Goal: Task Accomplishment & Management: Manage account settings

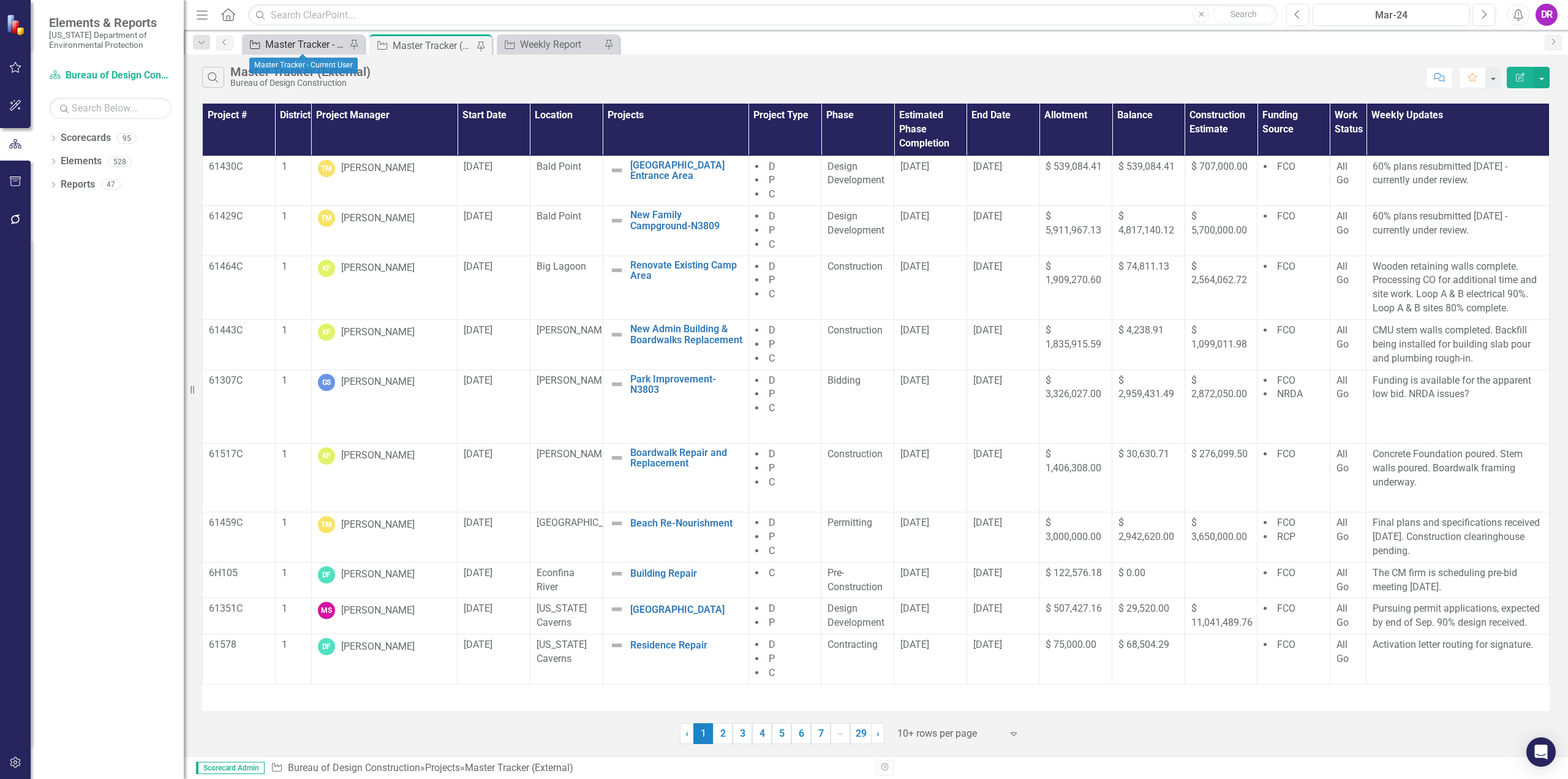
click at [289, 50] on div "Master Tracker - Current User" at bounding box center [305, 44] width 81 height 15
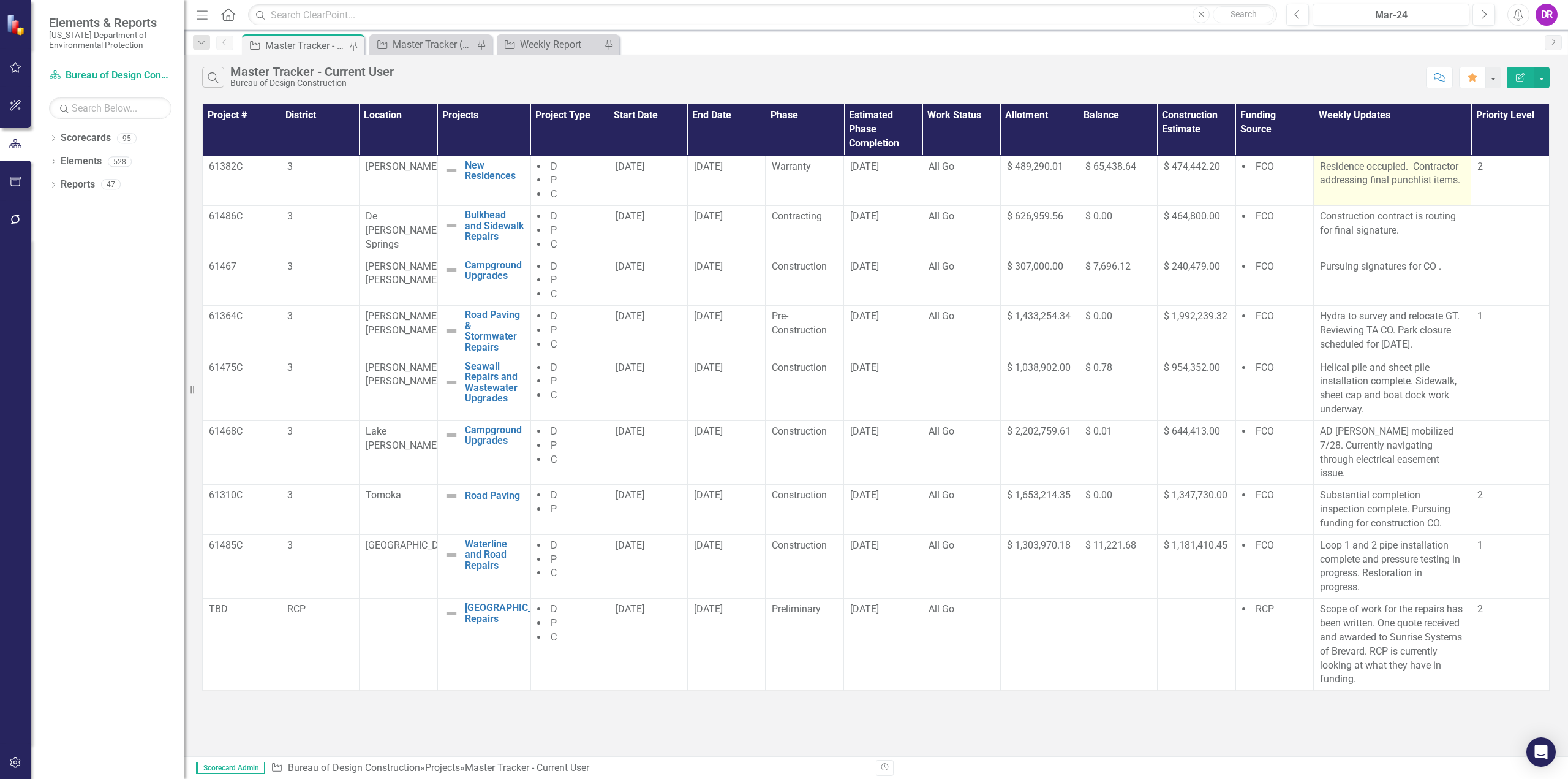
click at [782, 177] on p "Residence occupied. Contractor addressing final punchlist items." at bounding box center [1392, 174] width 145 height 28
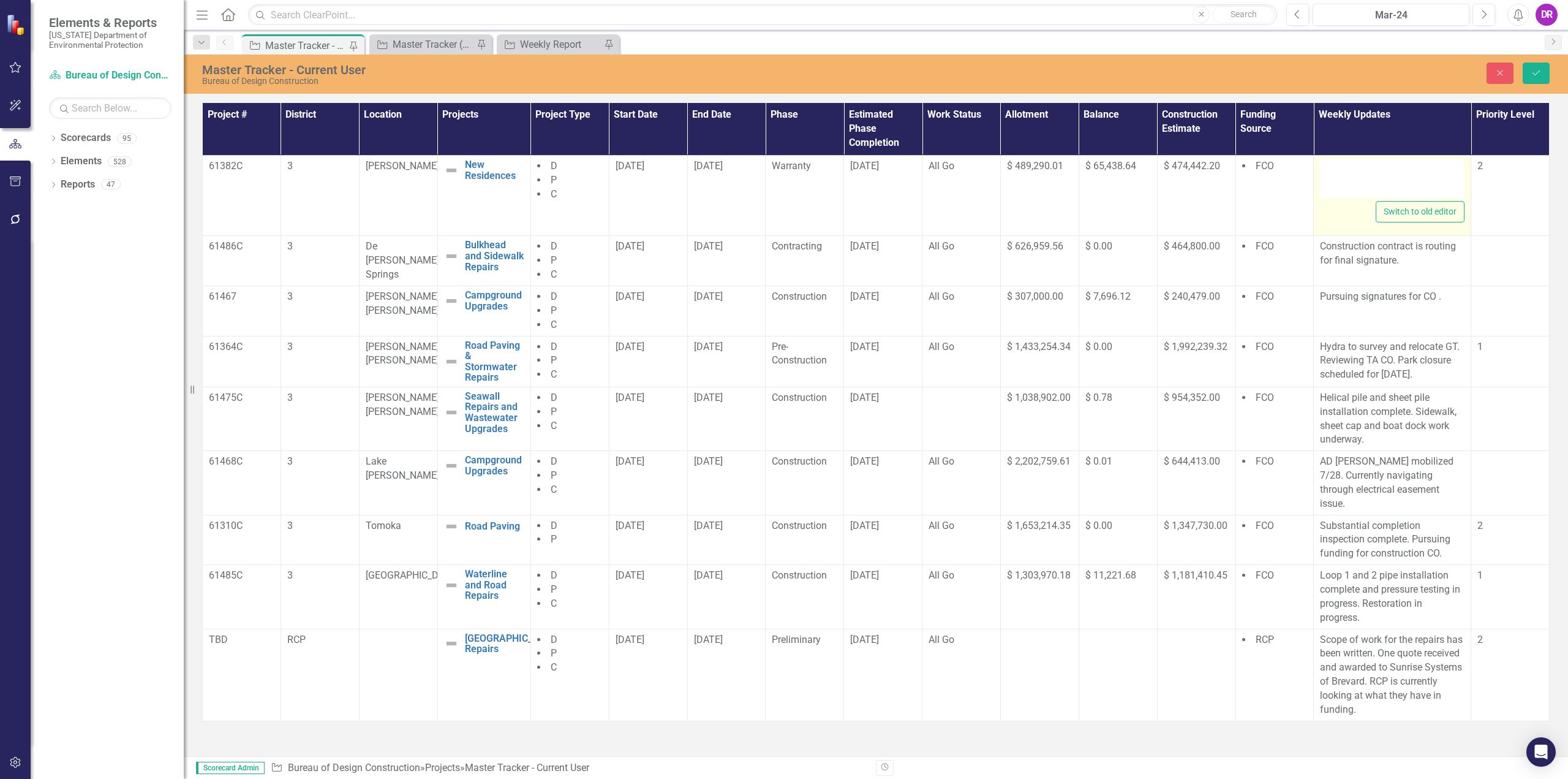
type textarea "<p>Residence occupied.&nbsp; Contractor addressing final punchlist items.</p>"
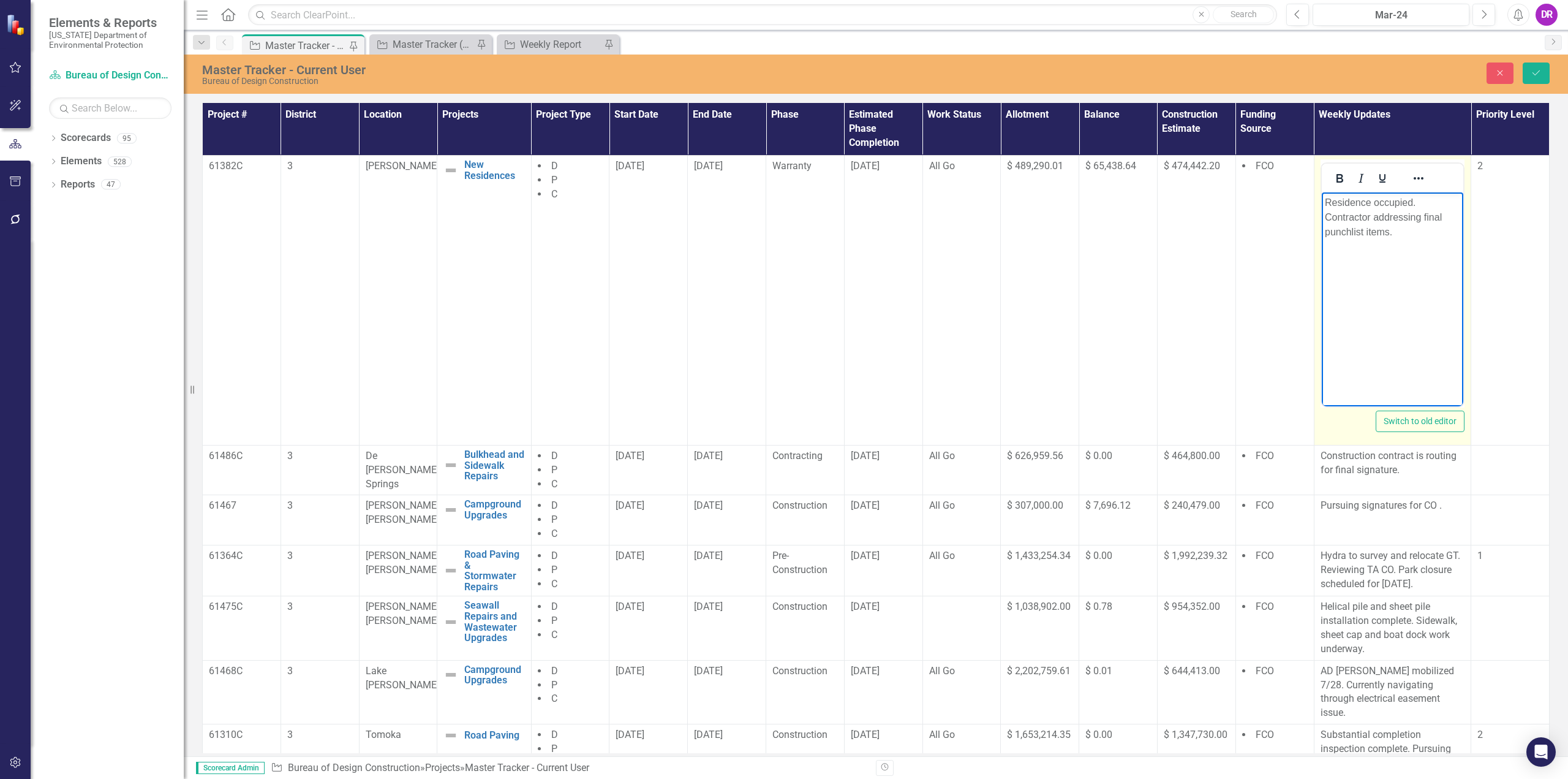
click at [782, 238] on p "Residence occupied. Contractor addressing final punchlist items." at bounding box center [1392, 216] width 136 height 44
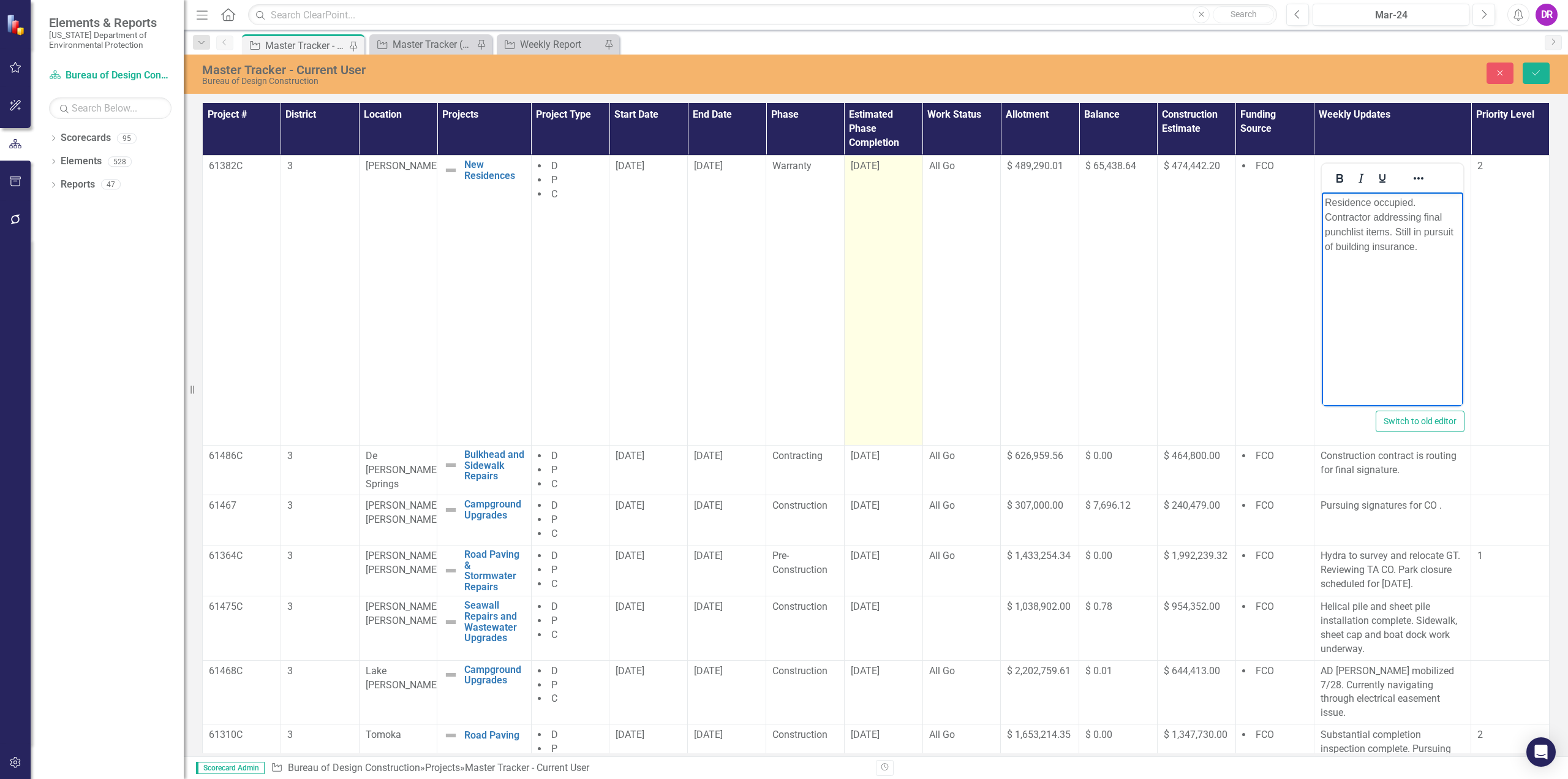
click at [782, 165] on span "[DATE]" at bounding box center [864, 166] width 29 height 12
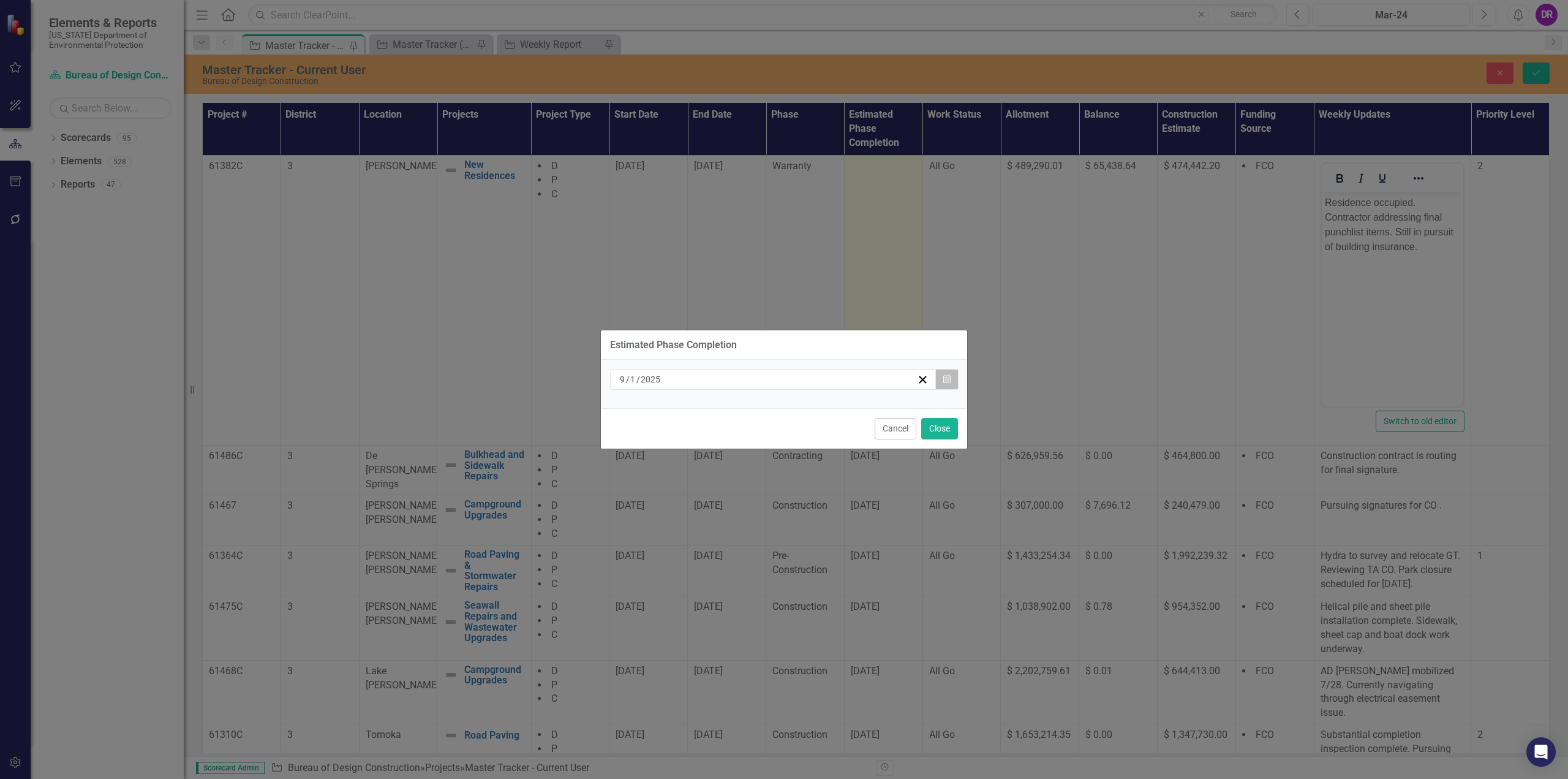
click at [782, 383] on button "Calendar" at bounding box center [947, 379] width 23 height 21
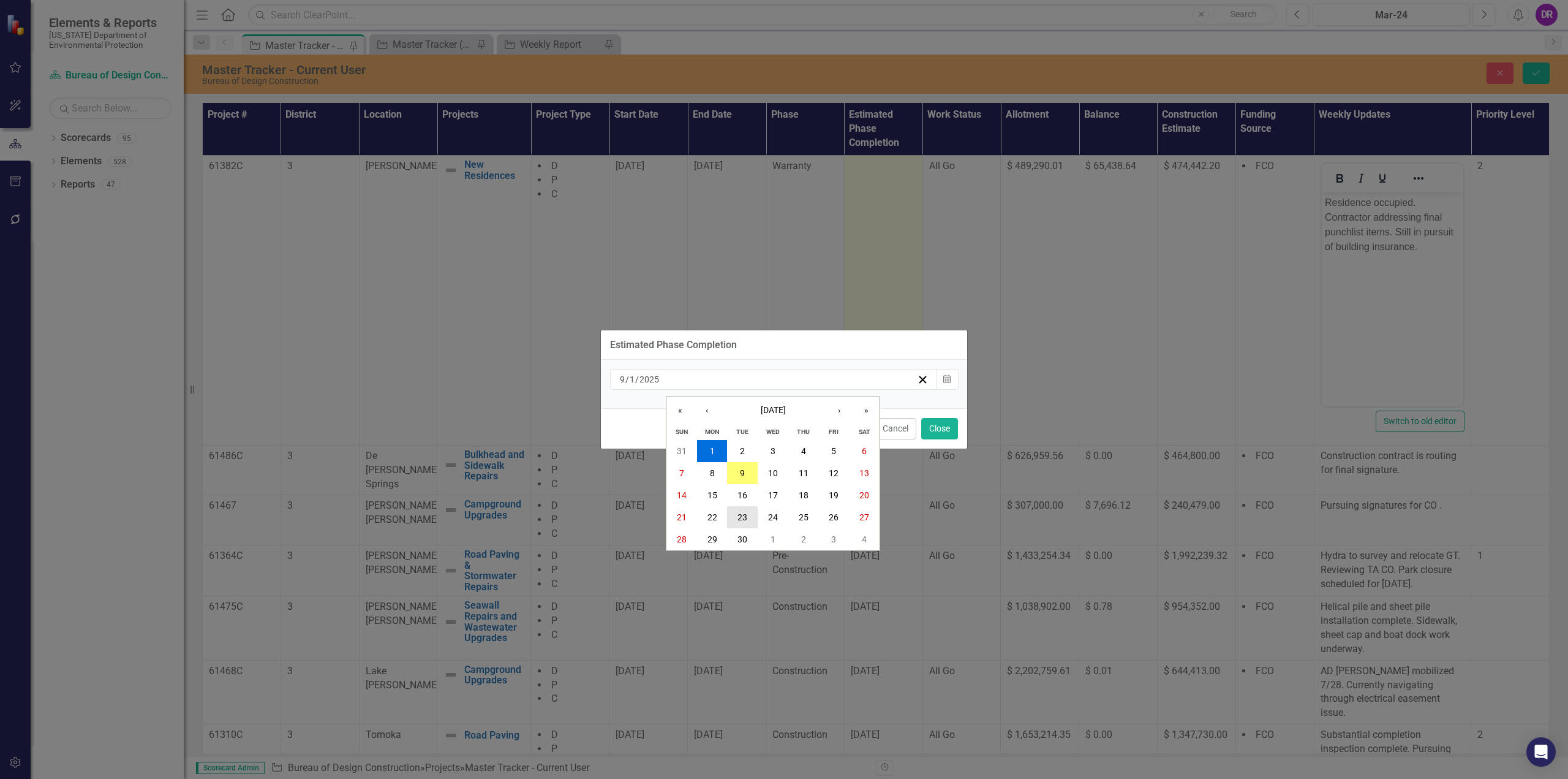
click at [745, 507] on button "23" at bounding box center [742, 517] width 31 height 22
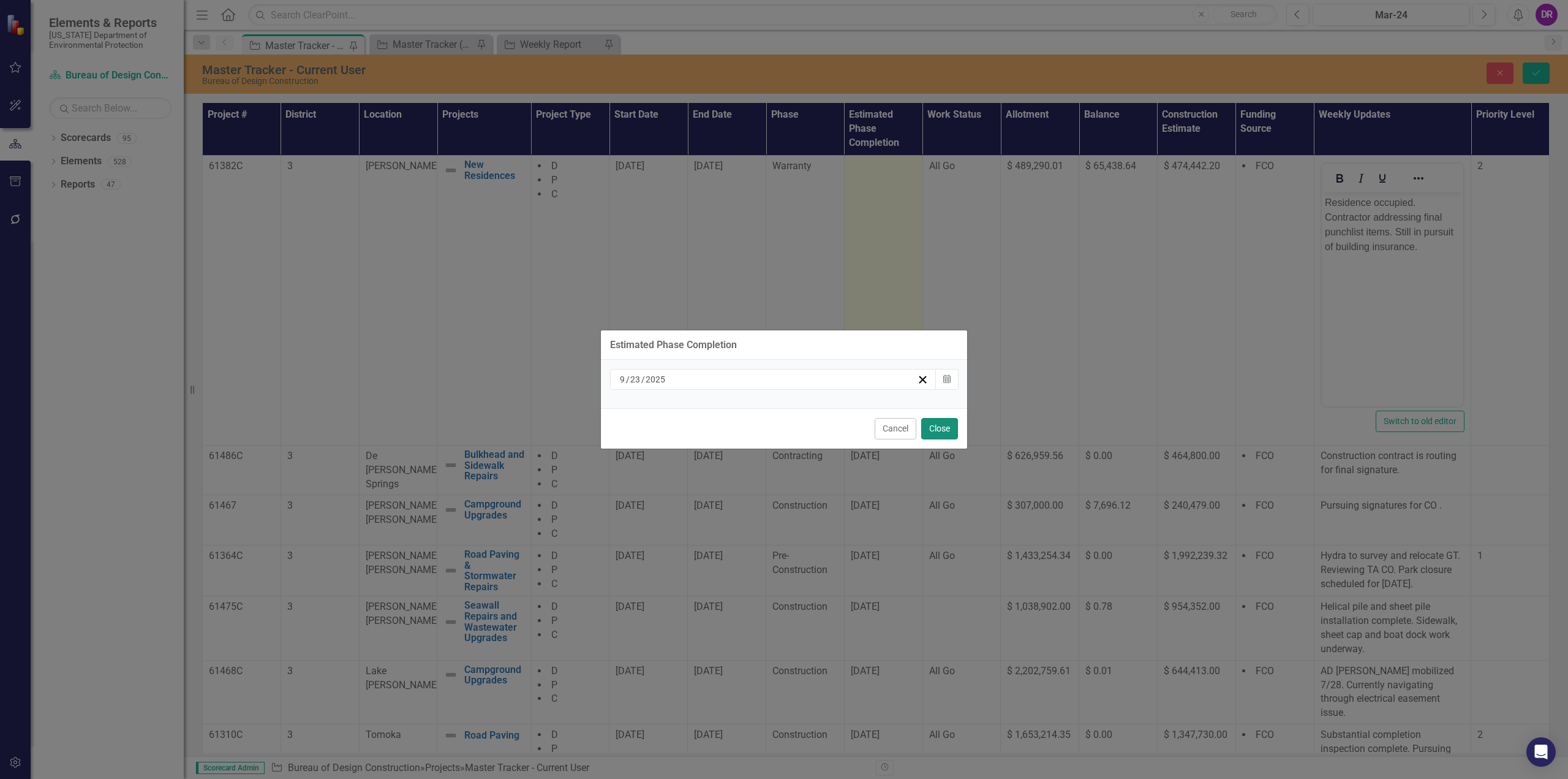
click at [782, 419] on button "Close" at bounding box center [939, 428] width 37 height 21
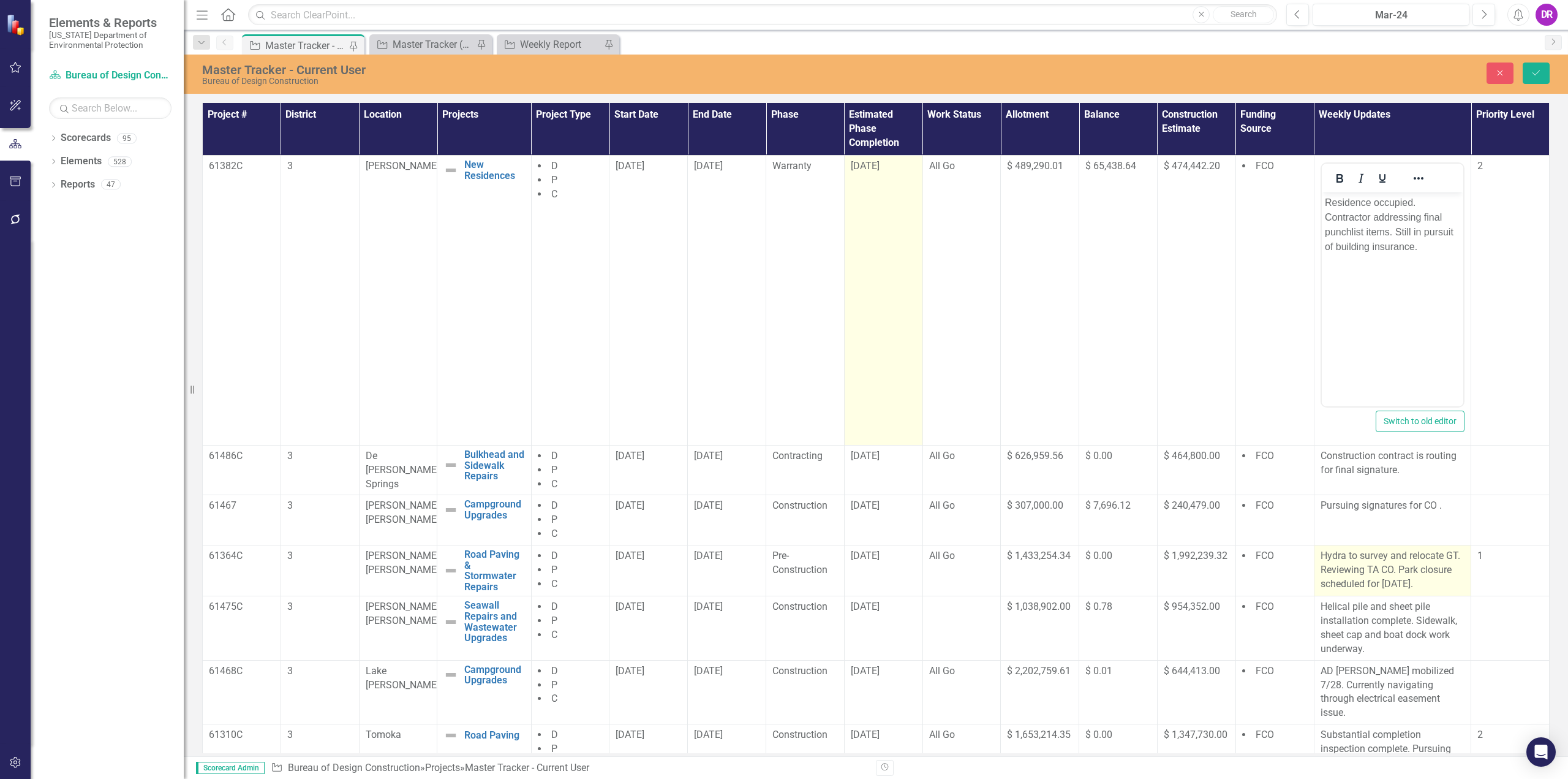
click at [782, 567] on p "Hydra to survey and relocate GT. Reviewing TA CO. Park closure scheduled for [D…" at bounding box center [1393, 570] width 145 height 43
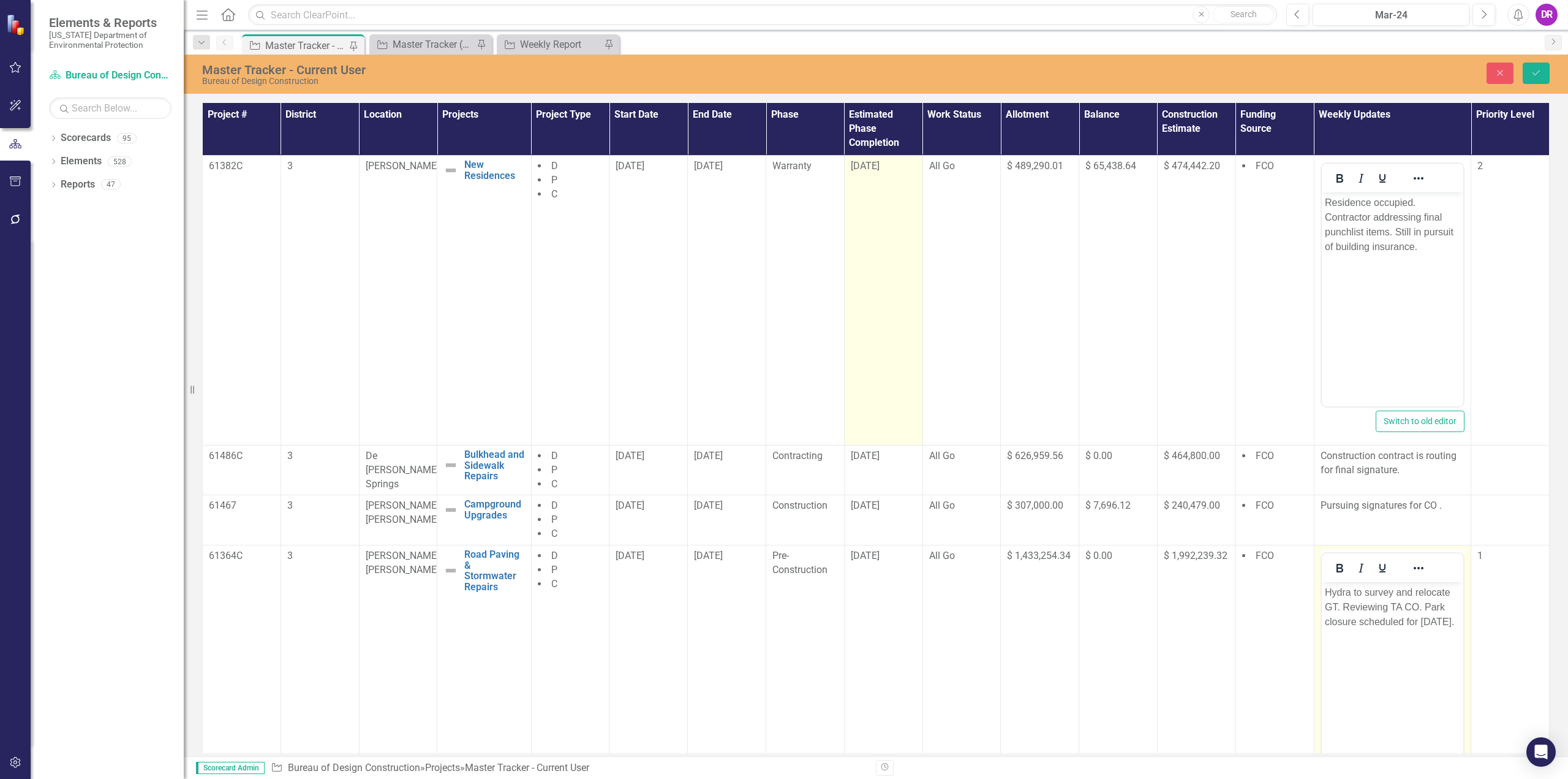
click at [782, 628] on p "Hydra to survey and relocate GT. Reviewing TA CO. Park closure scheduled for [D…" at bounding box center [1392, 606] width 136 height 44
click at [782, 629] on p "Hydra to survey and relocate GT. Reviewing TA CO. Park closure scheduled for [D…" at bounding box center [1392, 606] width 136 height 44
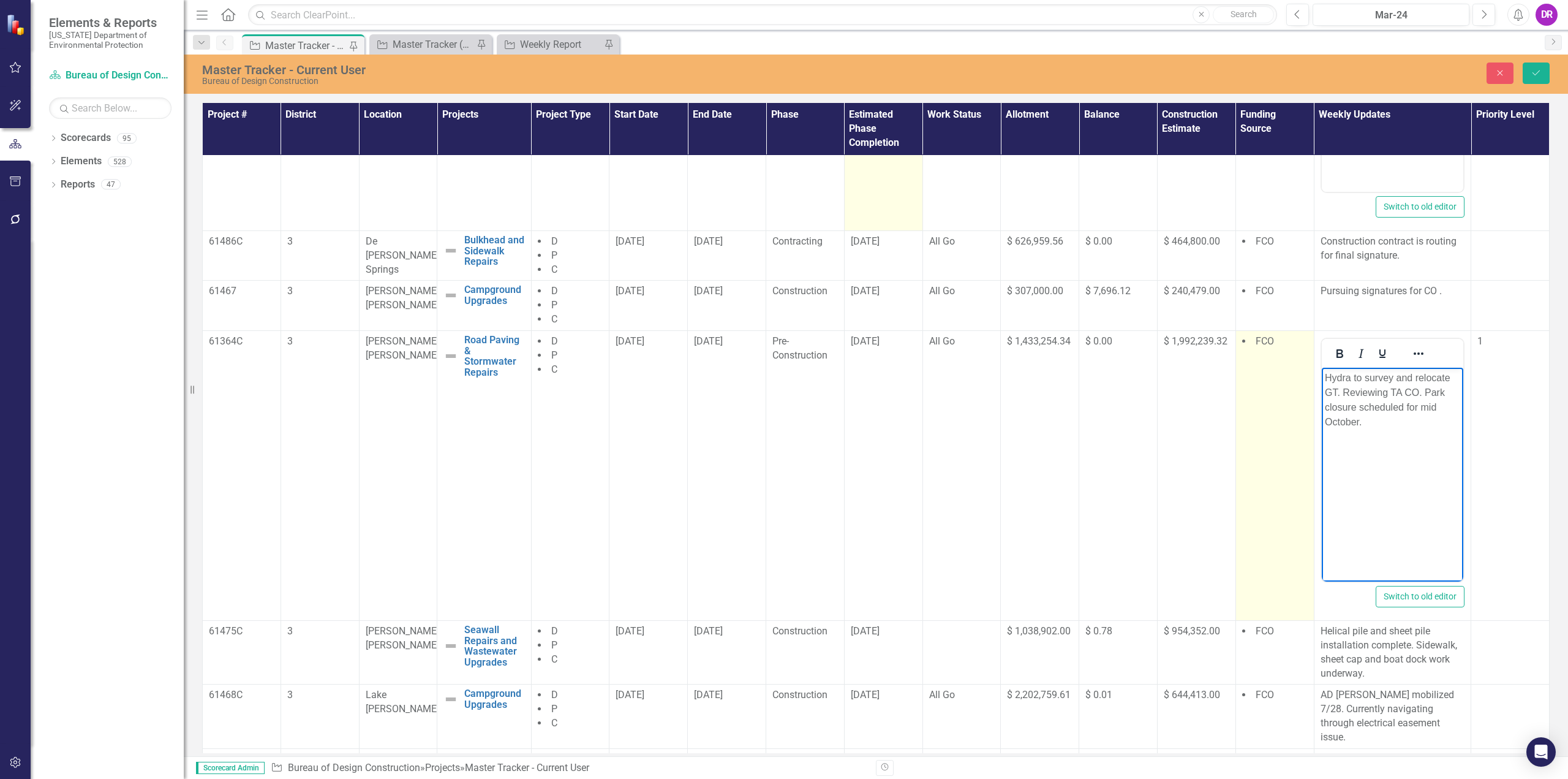
scroll to position [123, 0]
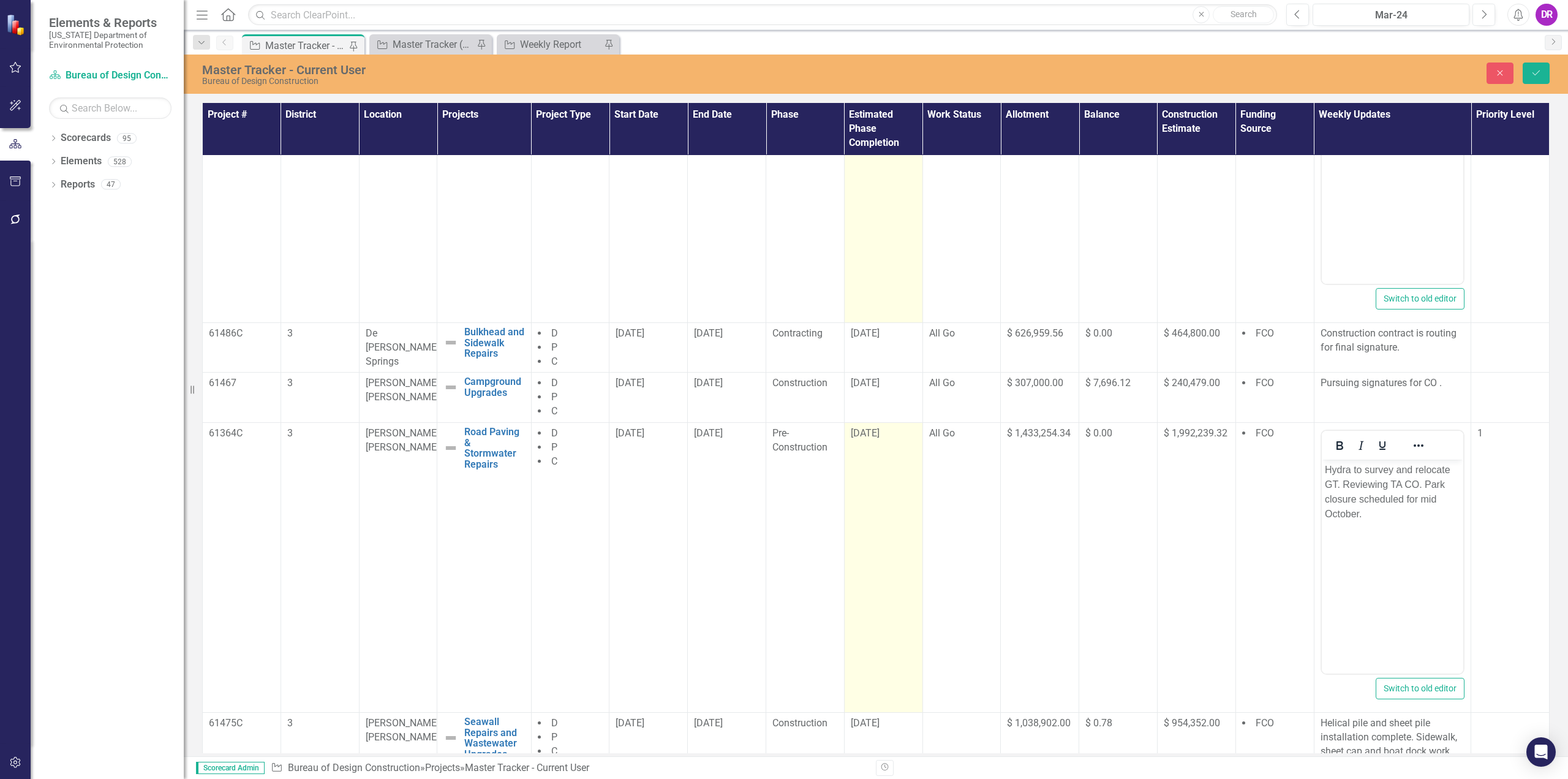
click at [782, 431] on span "[DATE]" at bounding box center [864, 433] width 29 height 12
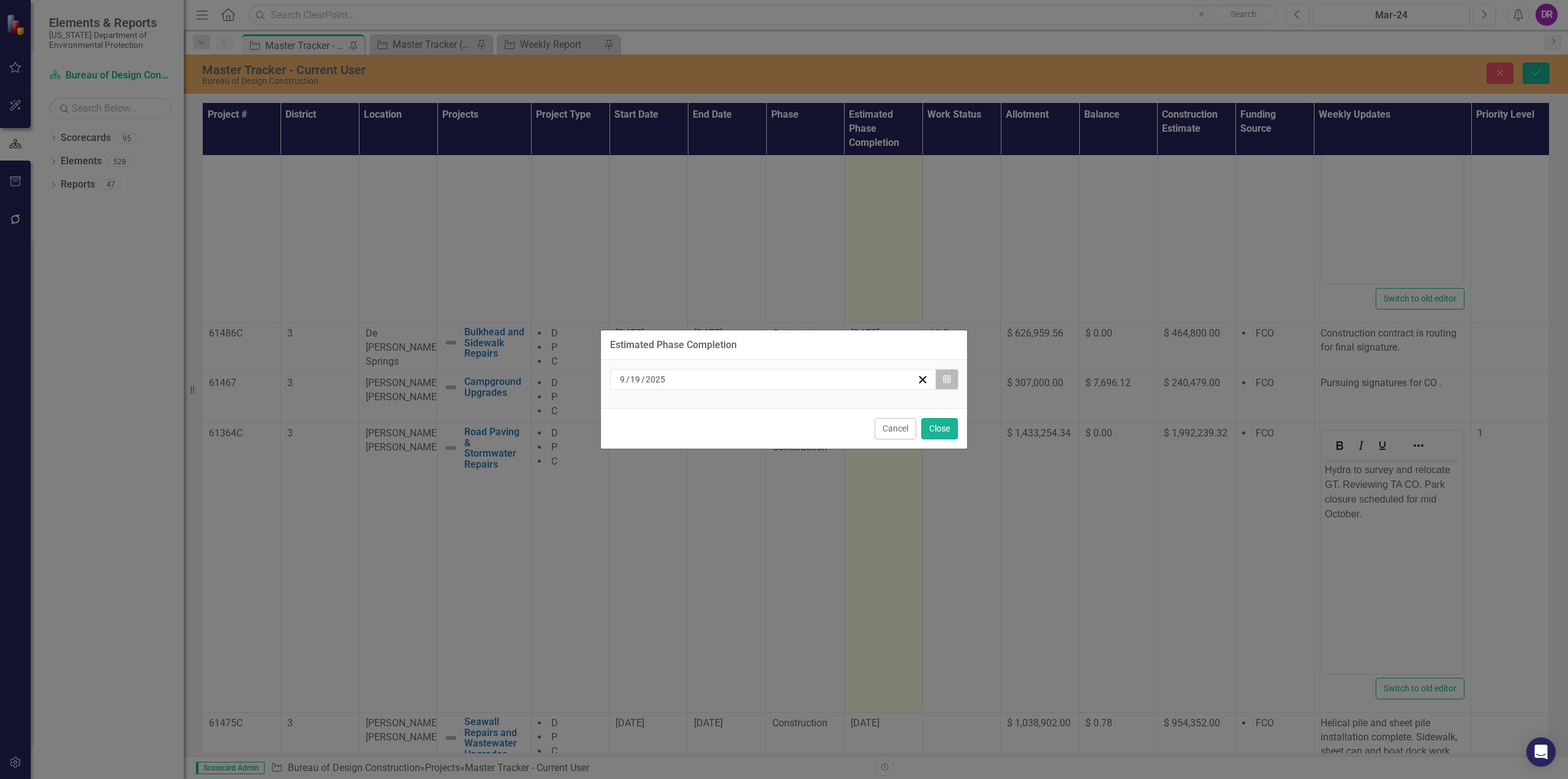
click at [782, 380] on icon "Calendar" at bounding box center [947, 379] width 7 height 9
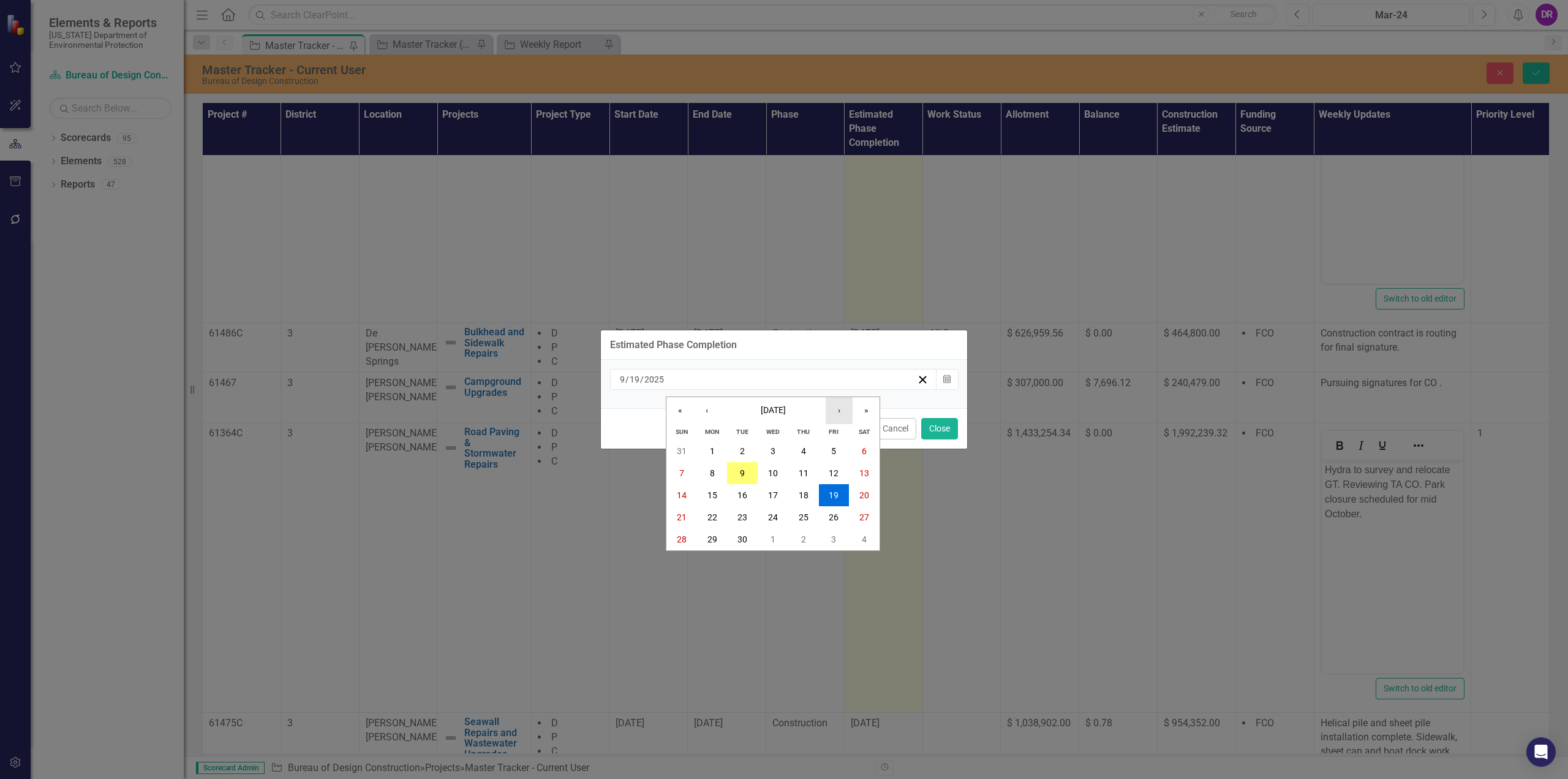
click at [782, 412] on button "›" at bounding box center [839, 410] width 27 height 27
click at [782, 497] on button "17" at bounding box center [834, 495] width 31 height 22
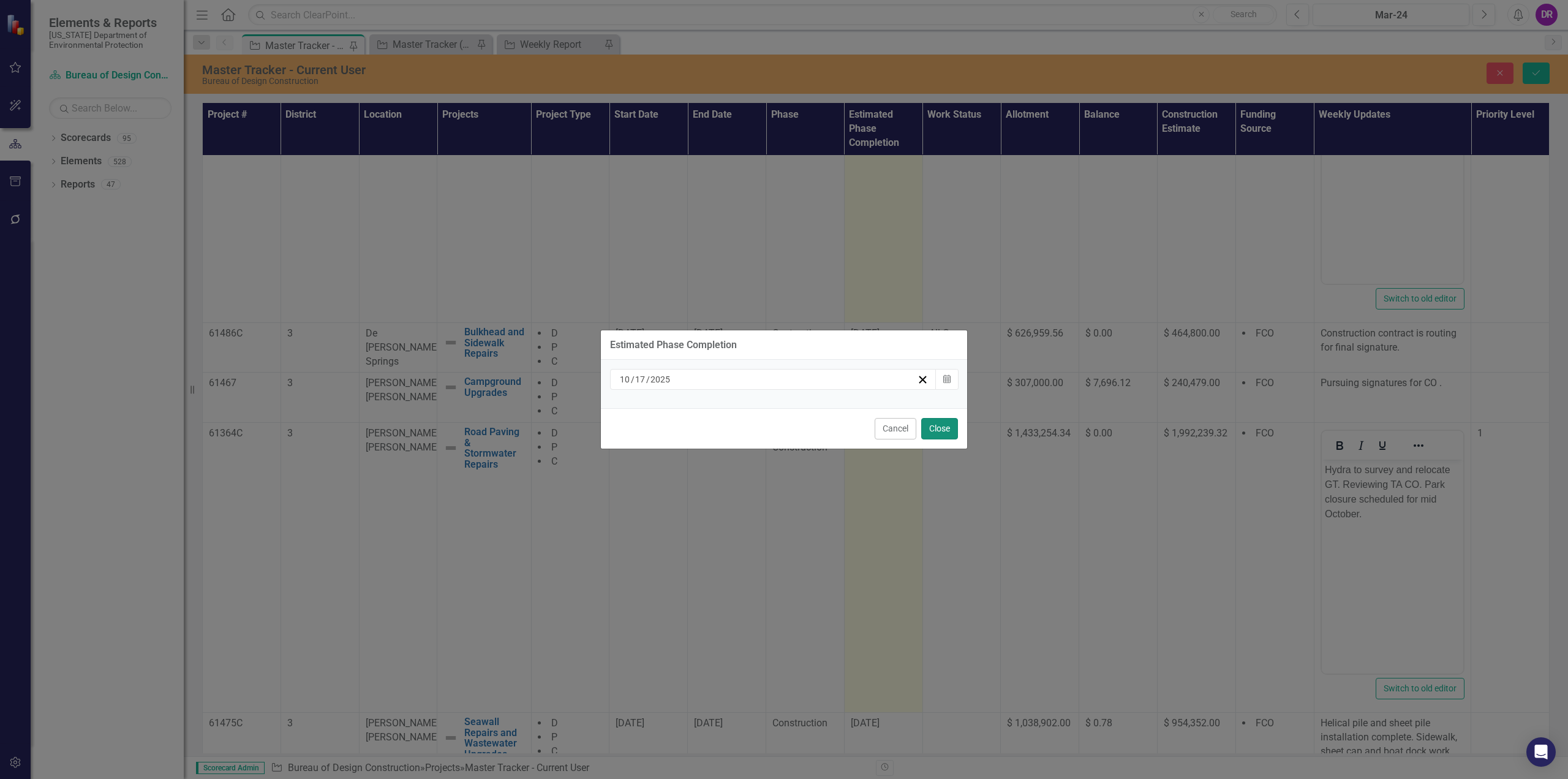
click at [782, 431] on button "Close" at bounding box center [939, 428] width 37 height 21
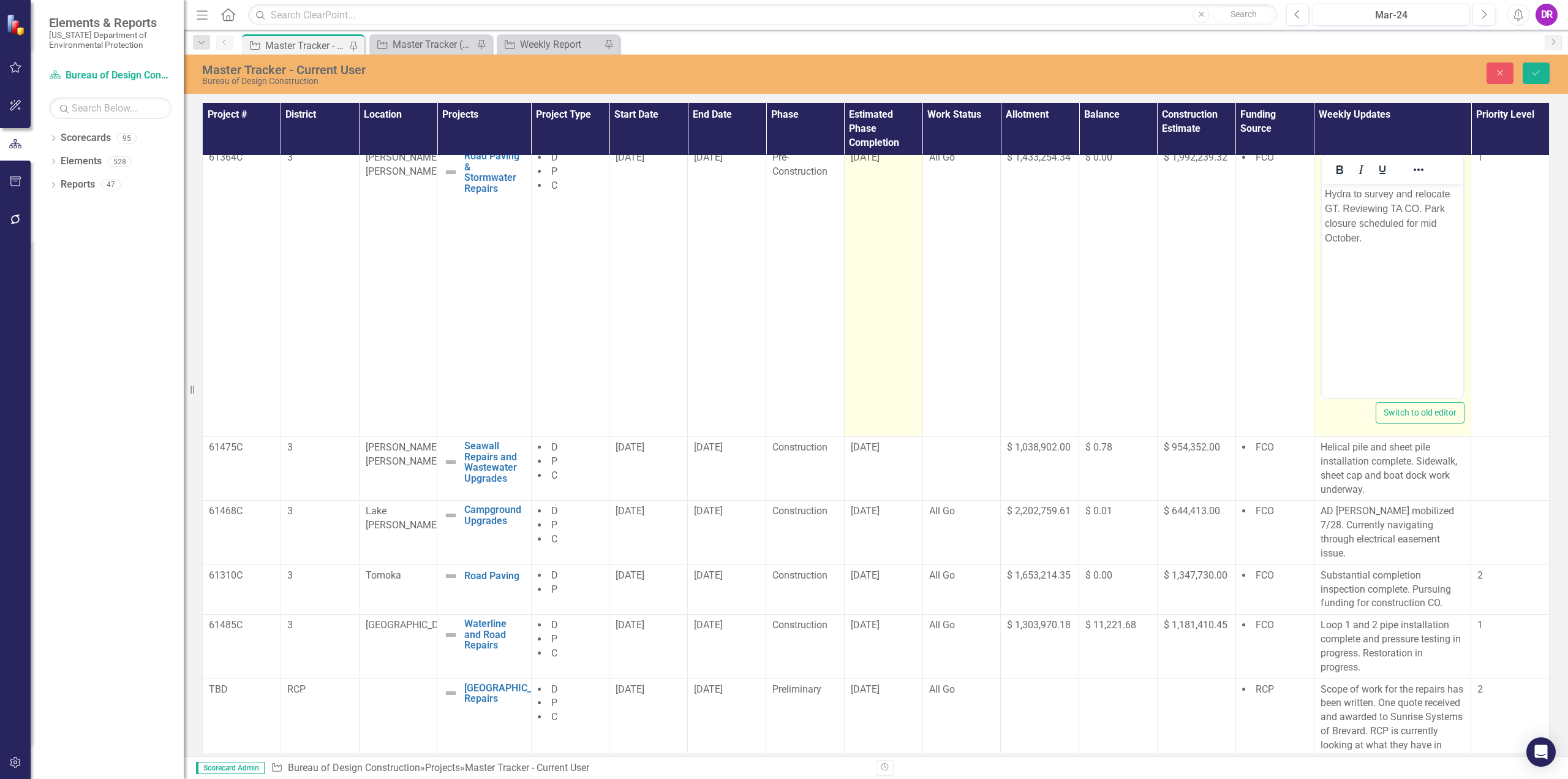
scroll to position [401, 0]
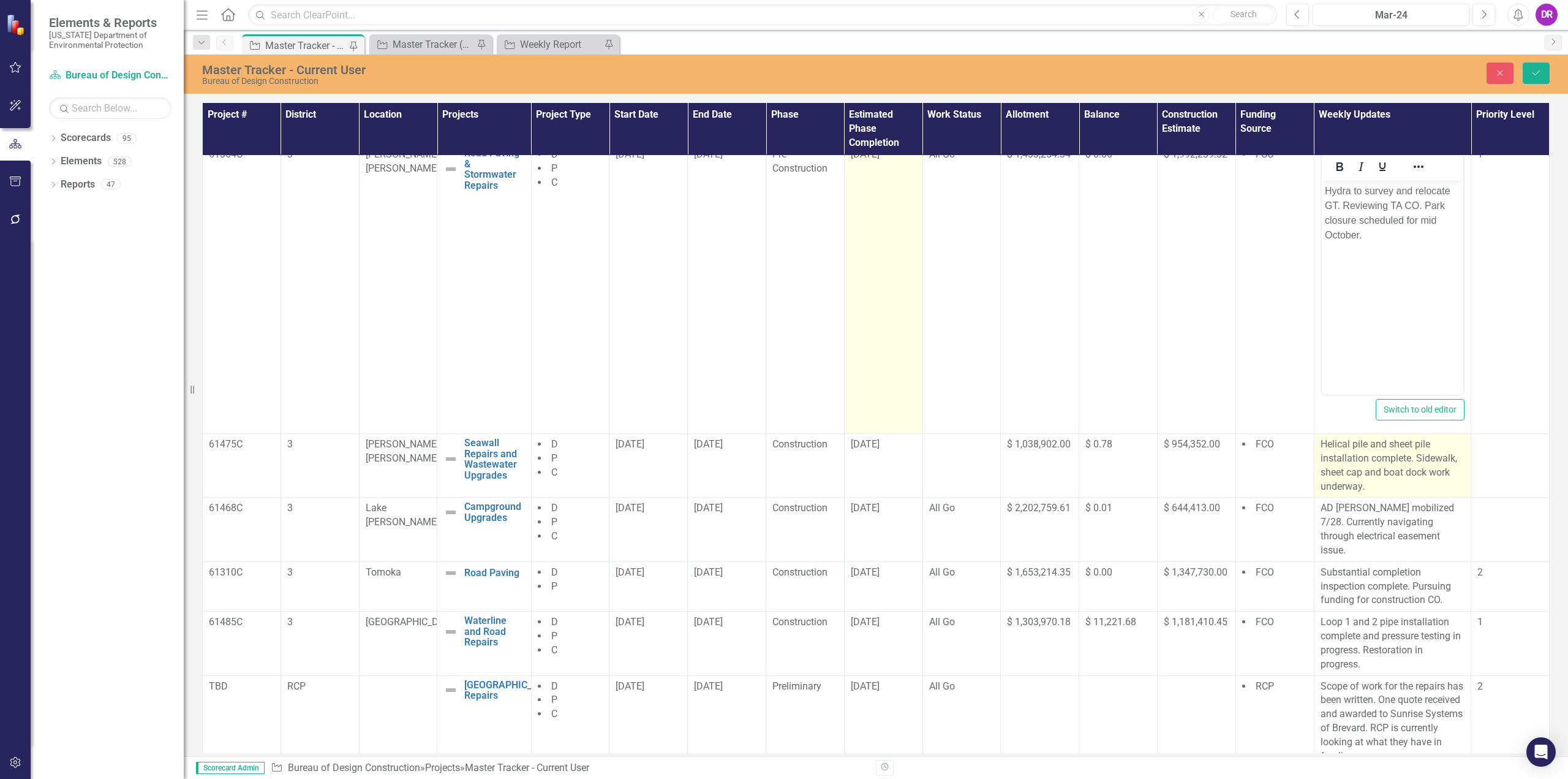
click at [782, 458] on p "Helical pile and sheet pile installation complete. Sidewalk, sheet cap and boat…" at bounding box center [1393, 466] width 145 height 56
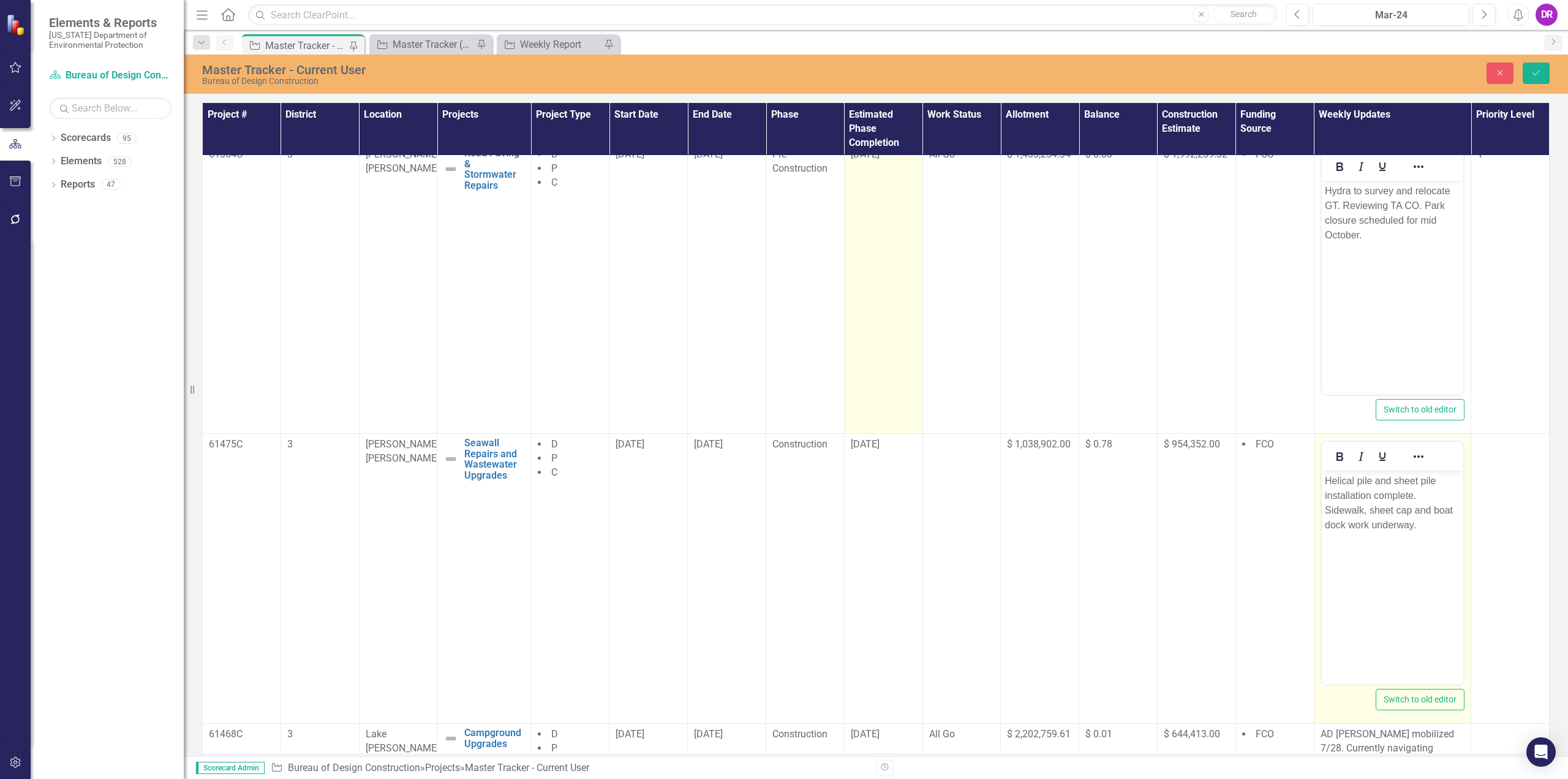
scroll to position [0, 0]
click at [782, 511] on p "Helical pile and sheet pile installation complete. Sidewalk, sheet cap and boat…" at bounding box center [1392, 502] width 136 height 59
click at [782, 511] on p "Helical pile and sheet pile installation complete. Sidewalk, sheet cap and boat…" at bounding box center [1392, 502] width 136 height 59
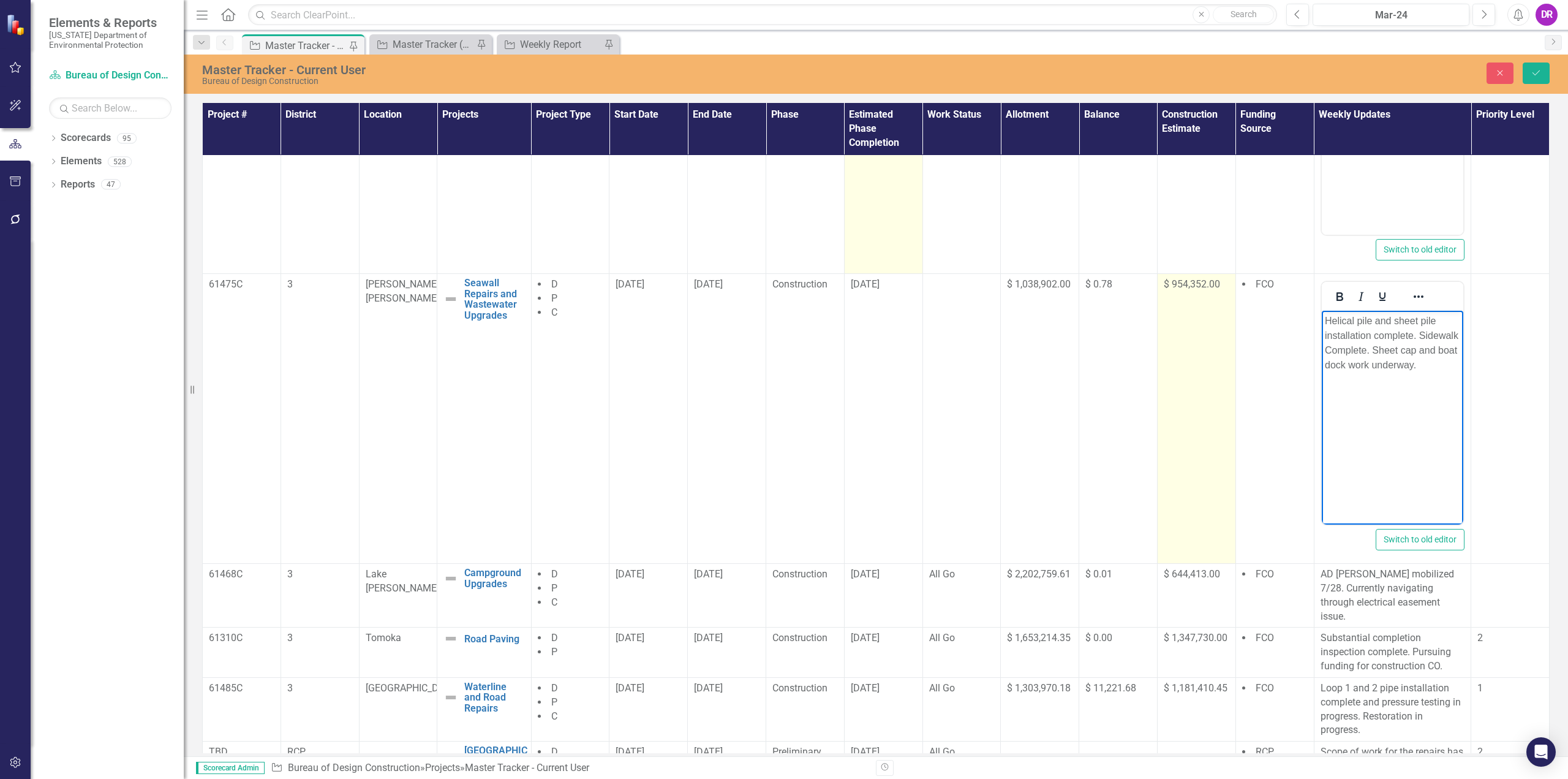
scroll to position [628, 0]
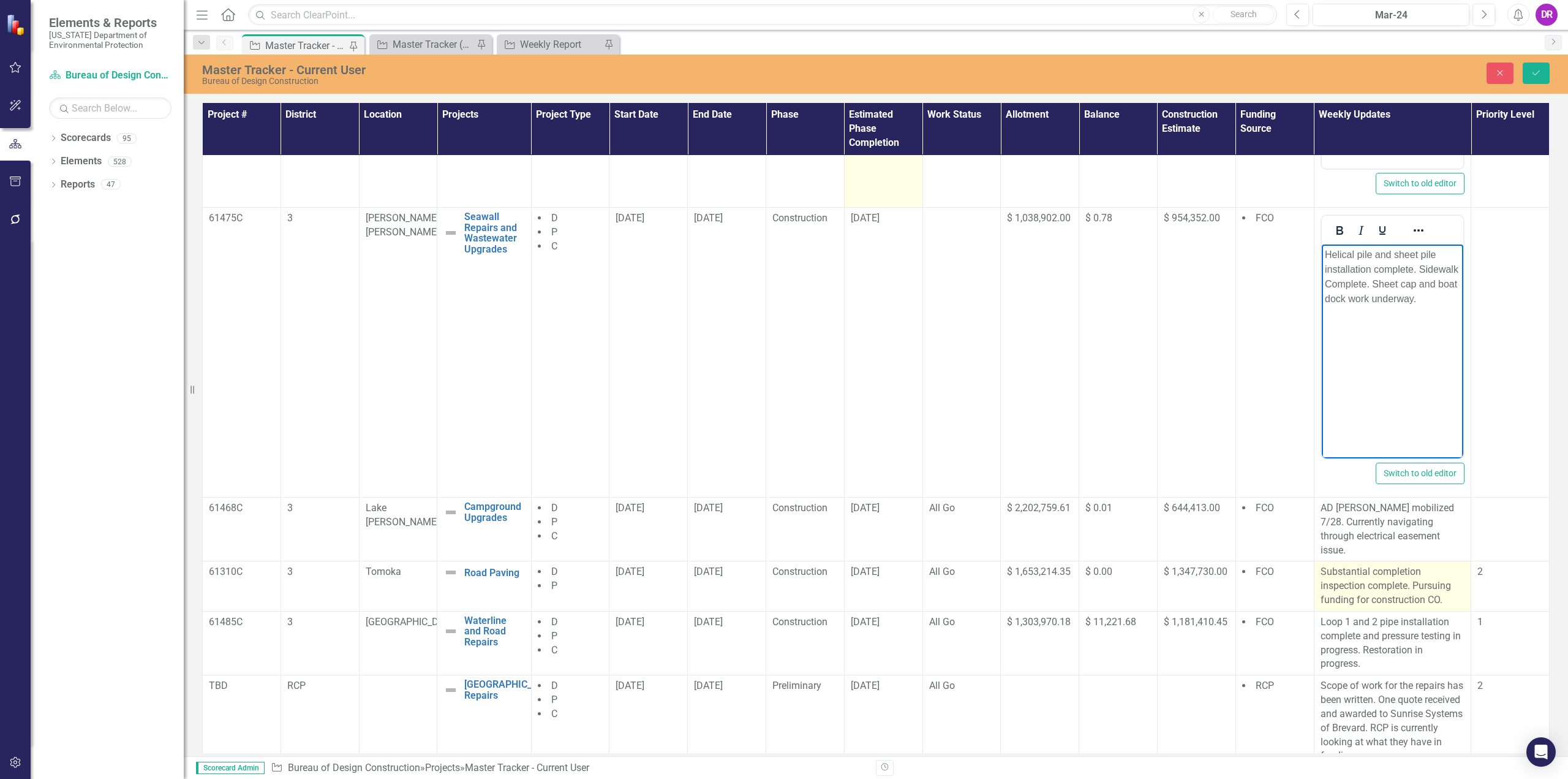
click at [782, 565] on p "Substantial completion inspection complete. Pursuing funding for construction C…" at bounding box center [1393, 586] width 145 height 43
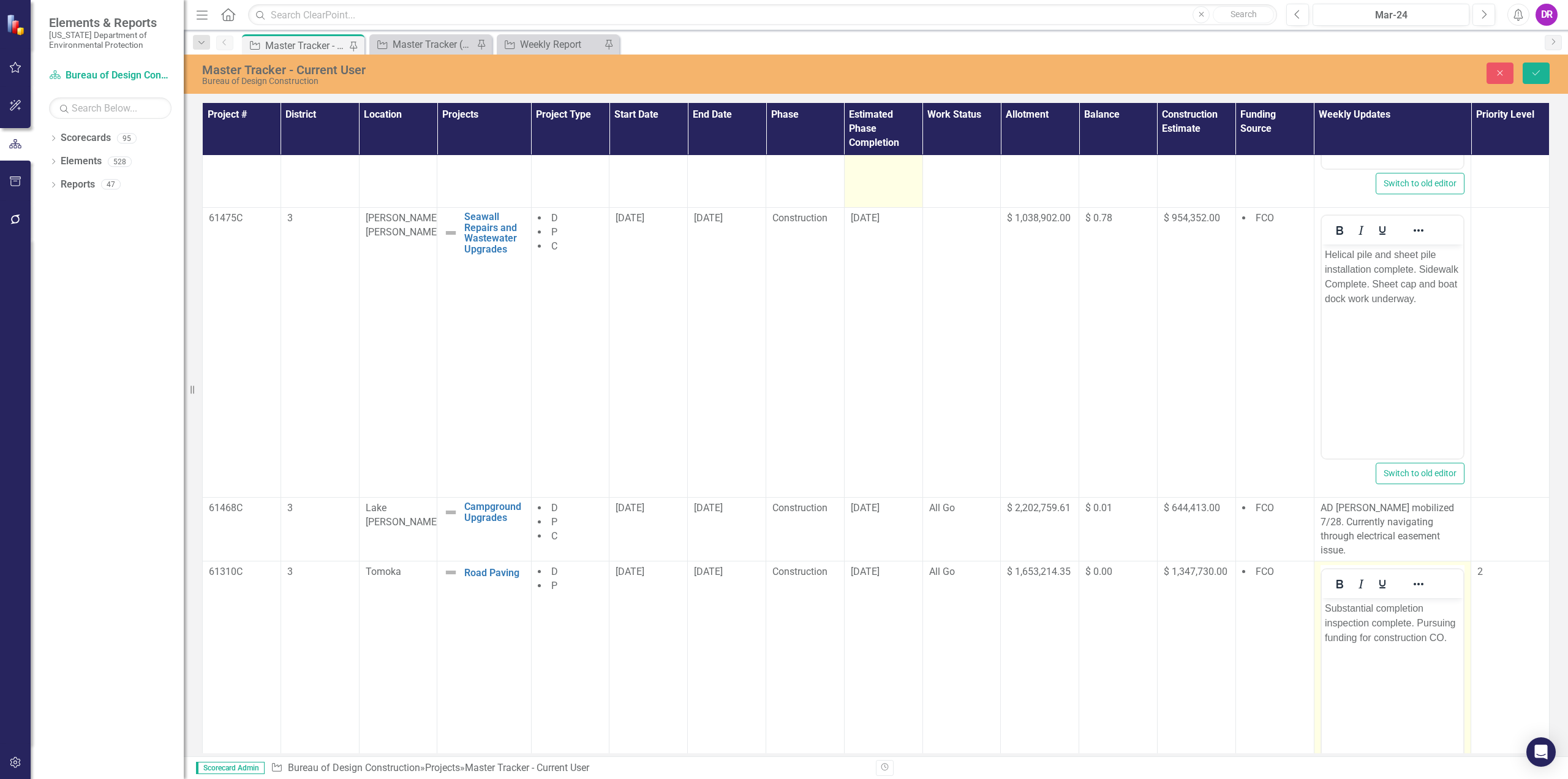
scroll to position [0, 0]
click at [782, 608] on p "Substantial completion inspection complete. Pursuing funding for construction C…" at bounding box center [1392, 623] width 136 height 44
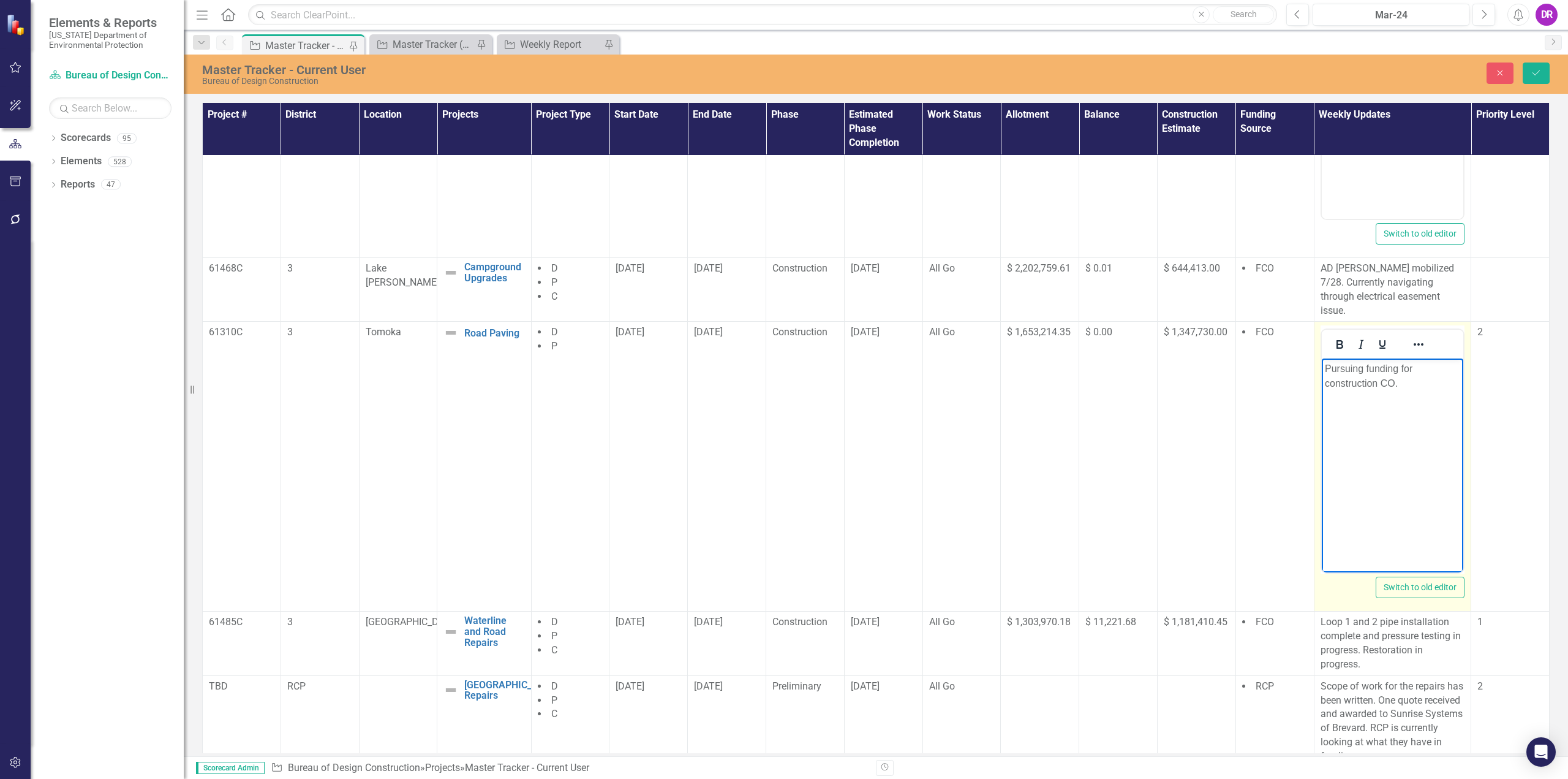
scroll to position [867, 0]
click at [782, 620] on p "Loop 1 and 2 pipe installation complete and pressure testing in progress. Resto…" at bounding box center [1393, 642] width 145 height 56
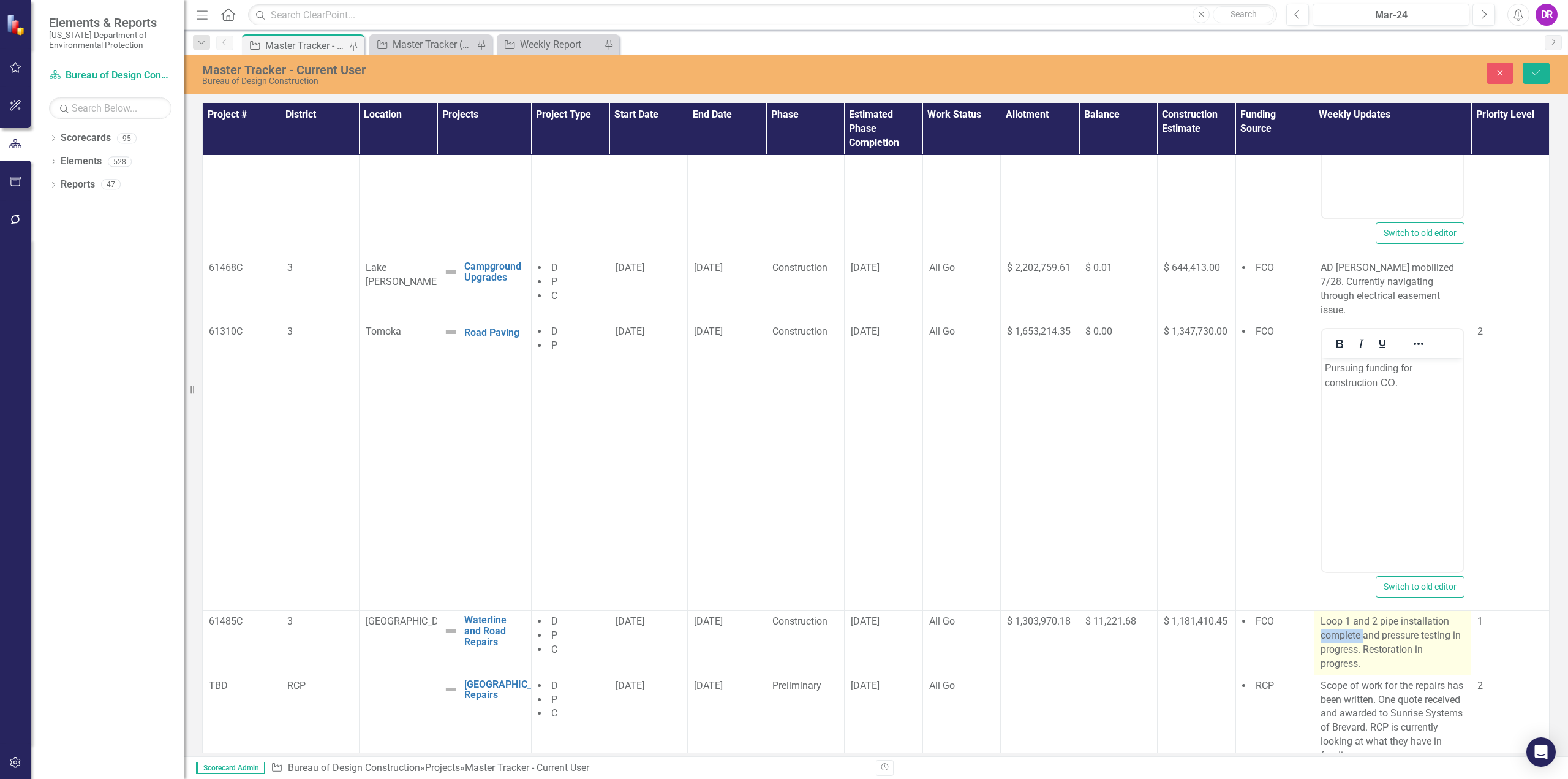
click at [782, 620] on p "Loop 1 and 2 pipe installation complete and pressure testing in progress. Resto…" at bounding box center [1393, 642] width 145 height 56
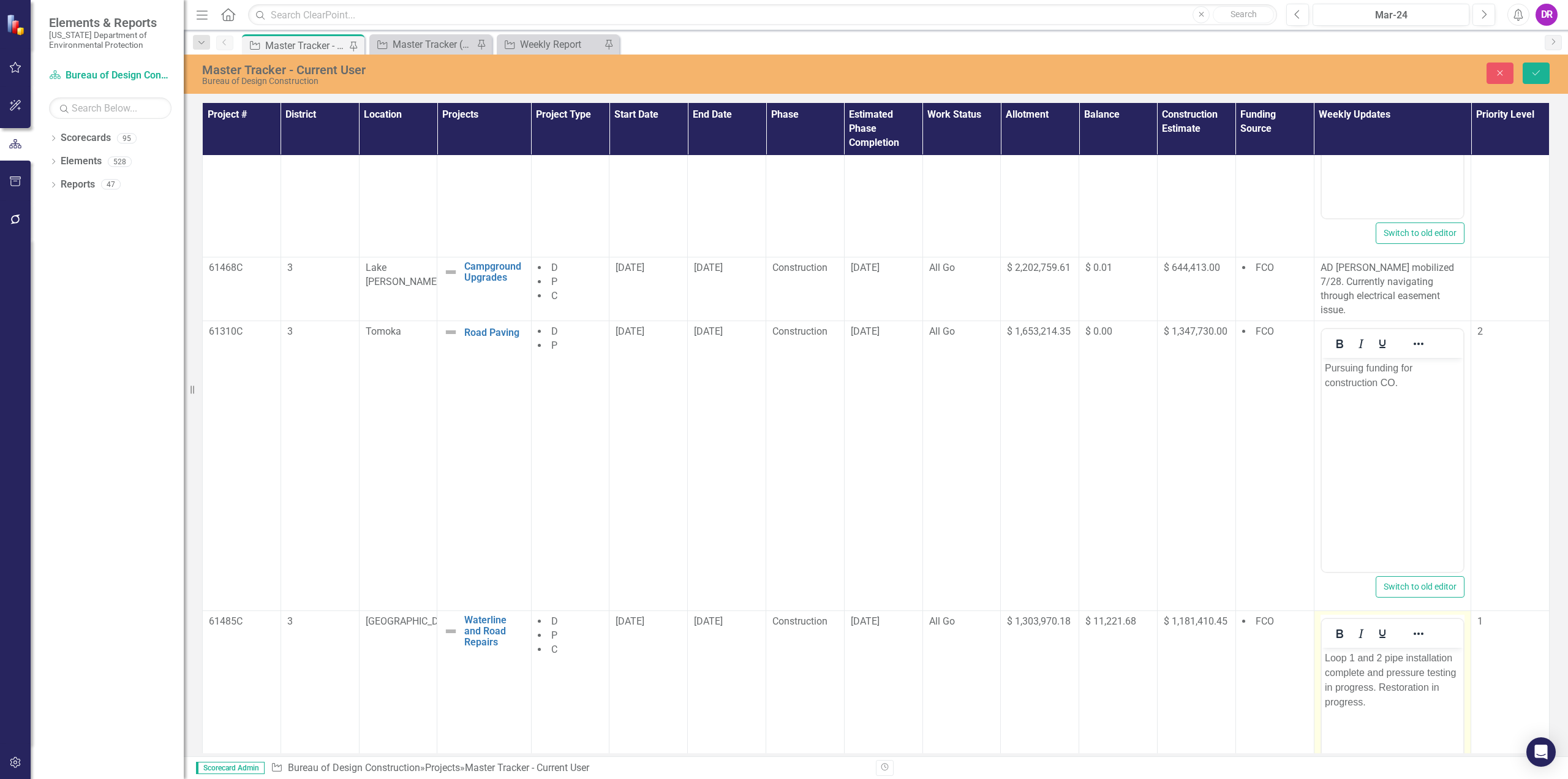
scroll to position [0, 0]
click at [782, 655] on p "Loop 1 and 2 pipe installation complete and pressure testing in progress. Resto…" at bounding box center [1392, 680] width 136 height 59
paste body "Rich Text Area. Press ALT-0 for help."
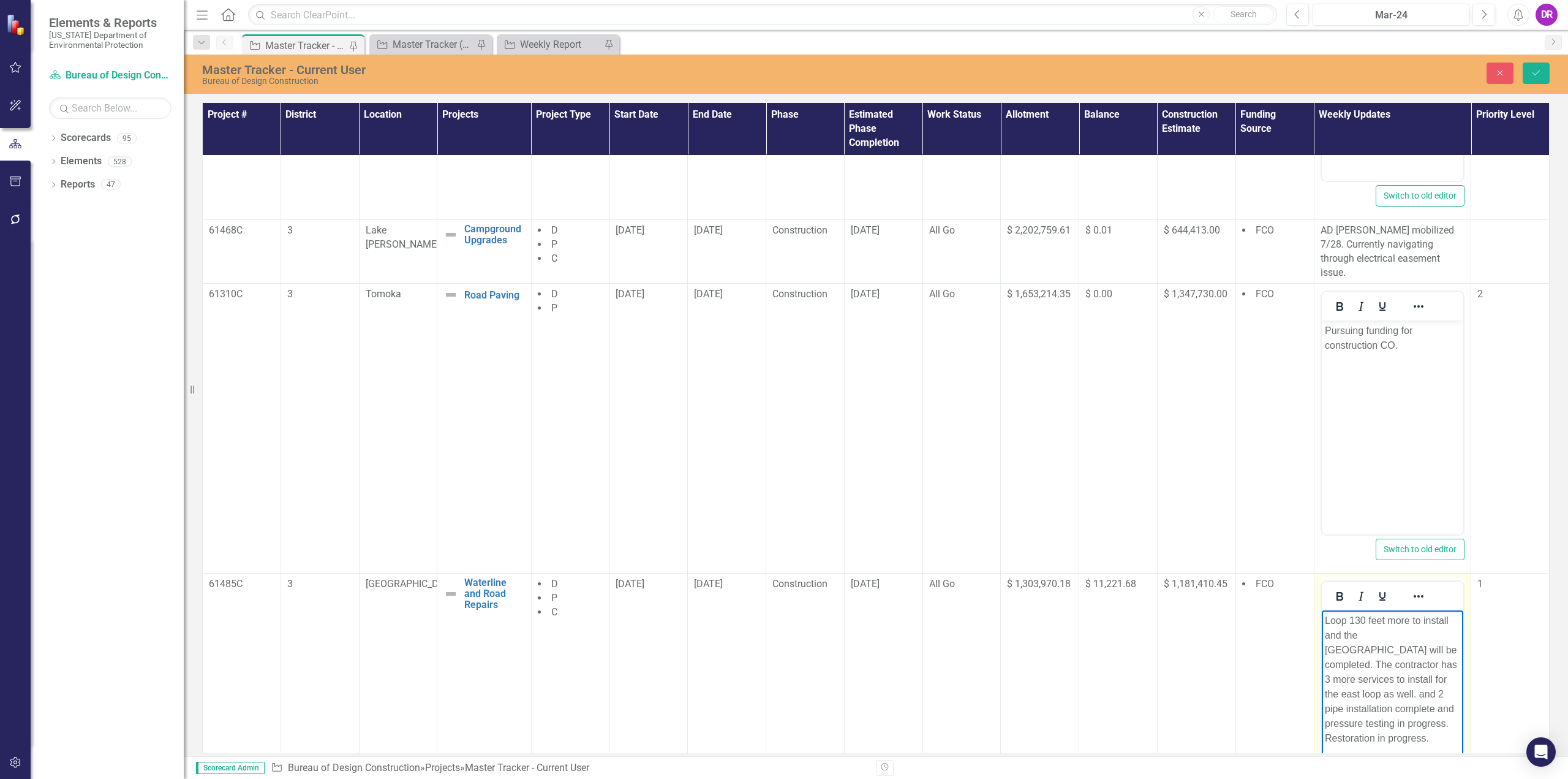
scroll to position [990, 0]
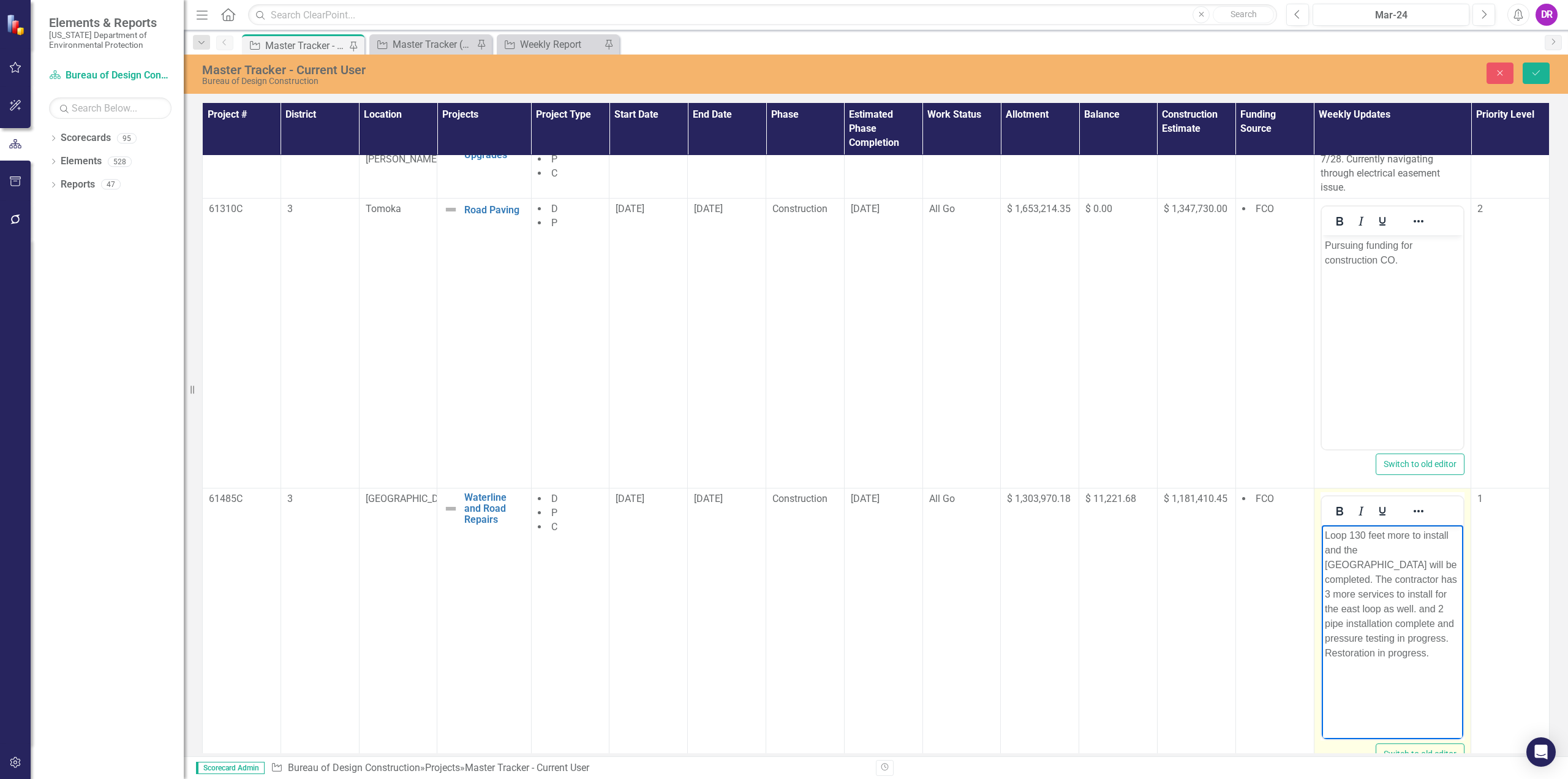
click at [782, 542] on p "Loop 130 feet more to install and the [GEOGRAPHIC_DATA] will be completed. The …" at bounding box center [1392, 594] width 136 height 132
click at [782, 550] on p "Loop 1 has 30 feet more to install and the east loop will be completed. The con…" at bounding box center [1392, 586] width 136 height 118
drag, startPoint x: 1376, startPoint y: 573, endPoint x: 1437, endPoint y: 604, distance: 68.4
click at [782, 604] on p "Loop 1 has 30 feet more to install and 3 more services to install and the east …" at bounding box center [1392, 594] width 136 height 132
click at [782, 535] on p "Loop 1 has 30 feet more to install and 3 more services to install and the east …" at bounding box center [1392, 579] width 136 height 103
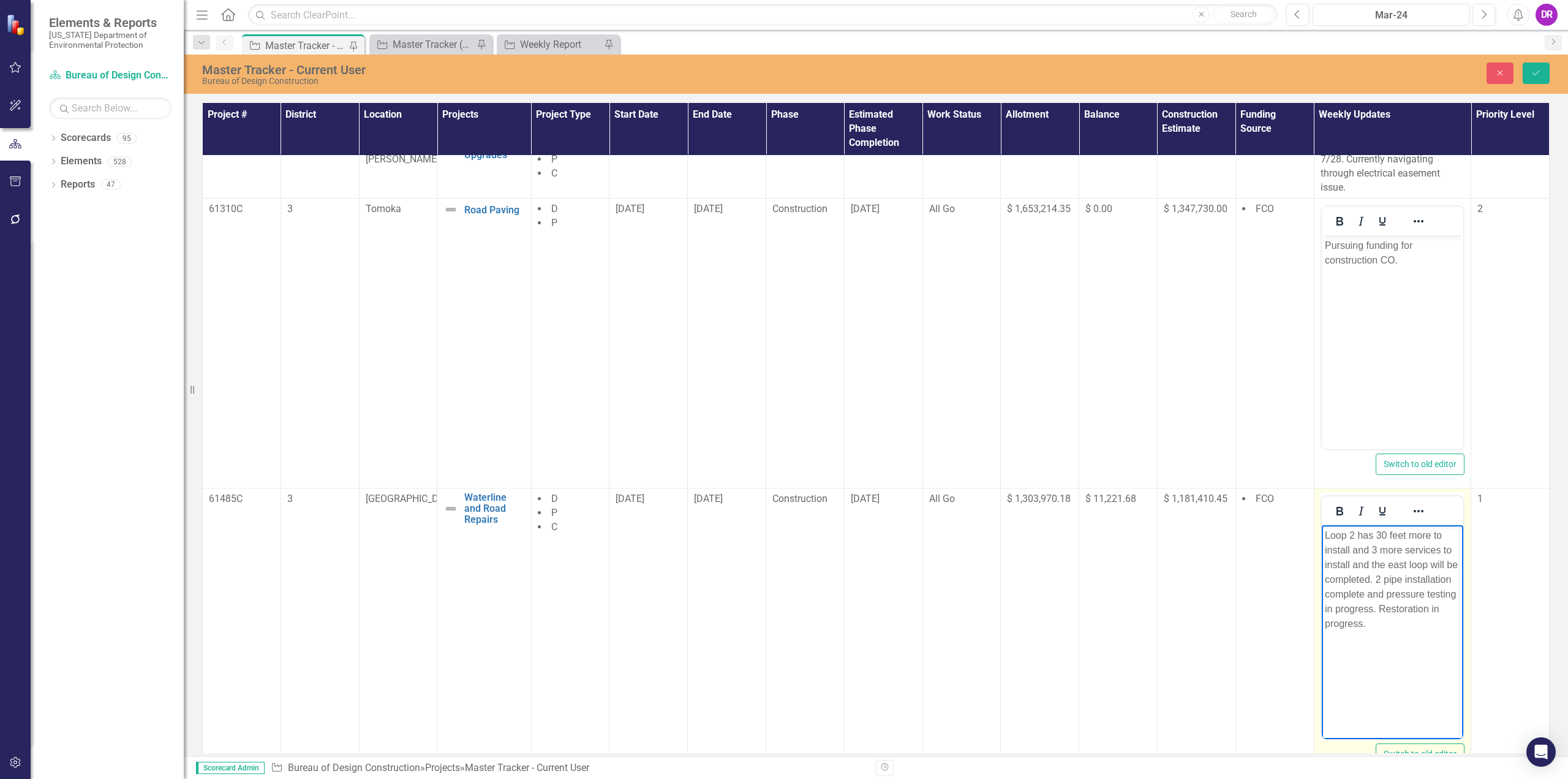
click at [782, 578] on p "Loop 2 has 30 feet more to install and 3 more services to install and the east …" at bounding box center [1392, 579] width 136 height 103
click at [782, 609] on p "Loop 2 has 30 feet more to install and 3 more services to install and the east …" at bounding box center [1392, 579] width 136 height 103
click at [782, 636] on p "Loop 2 has 30 feet more to install and 3 more services to install and the east …" at bounding box center [1392, 586] width 136 height 118
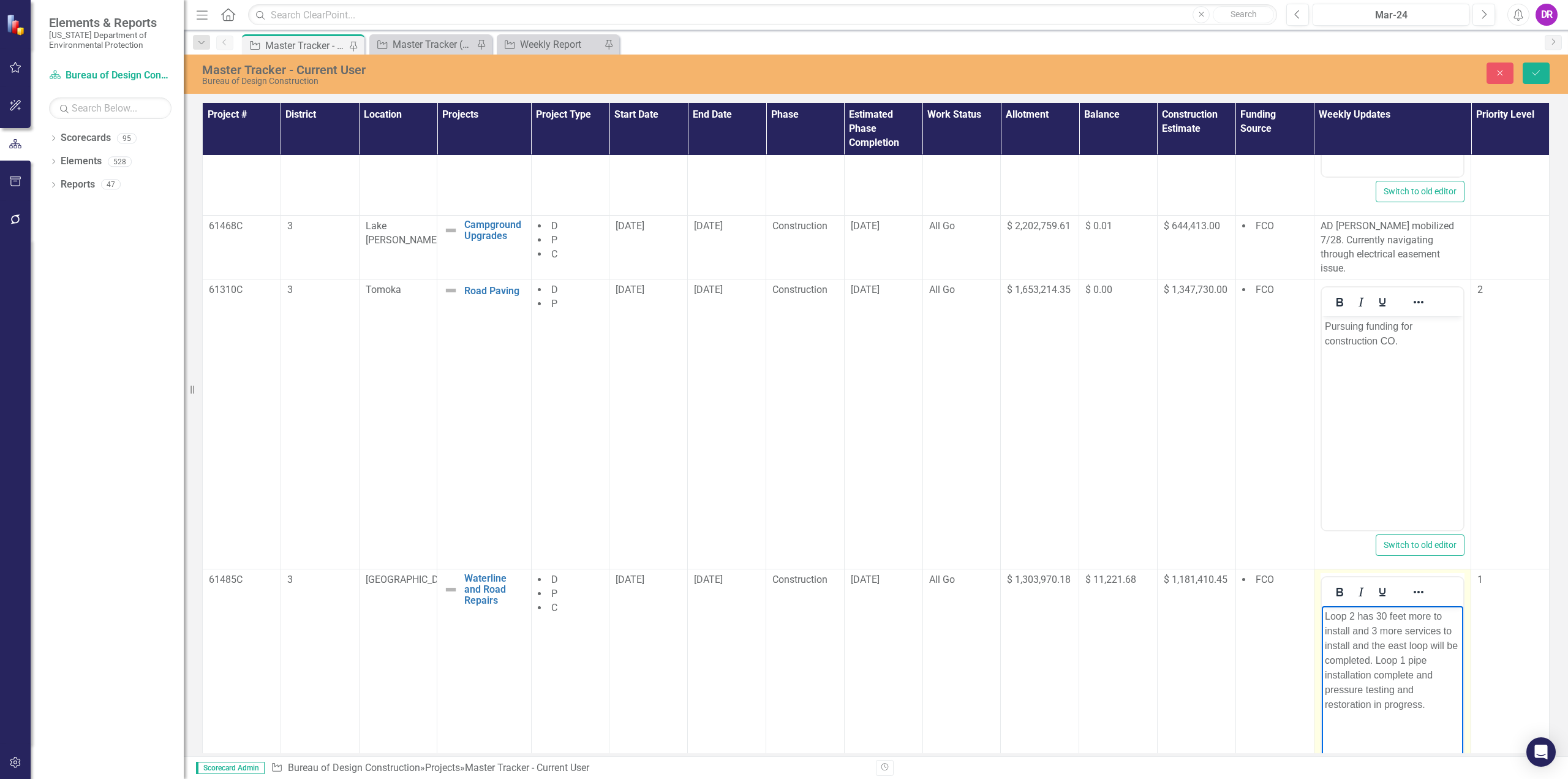
scroll to position [603, 0]
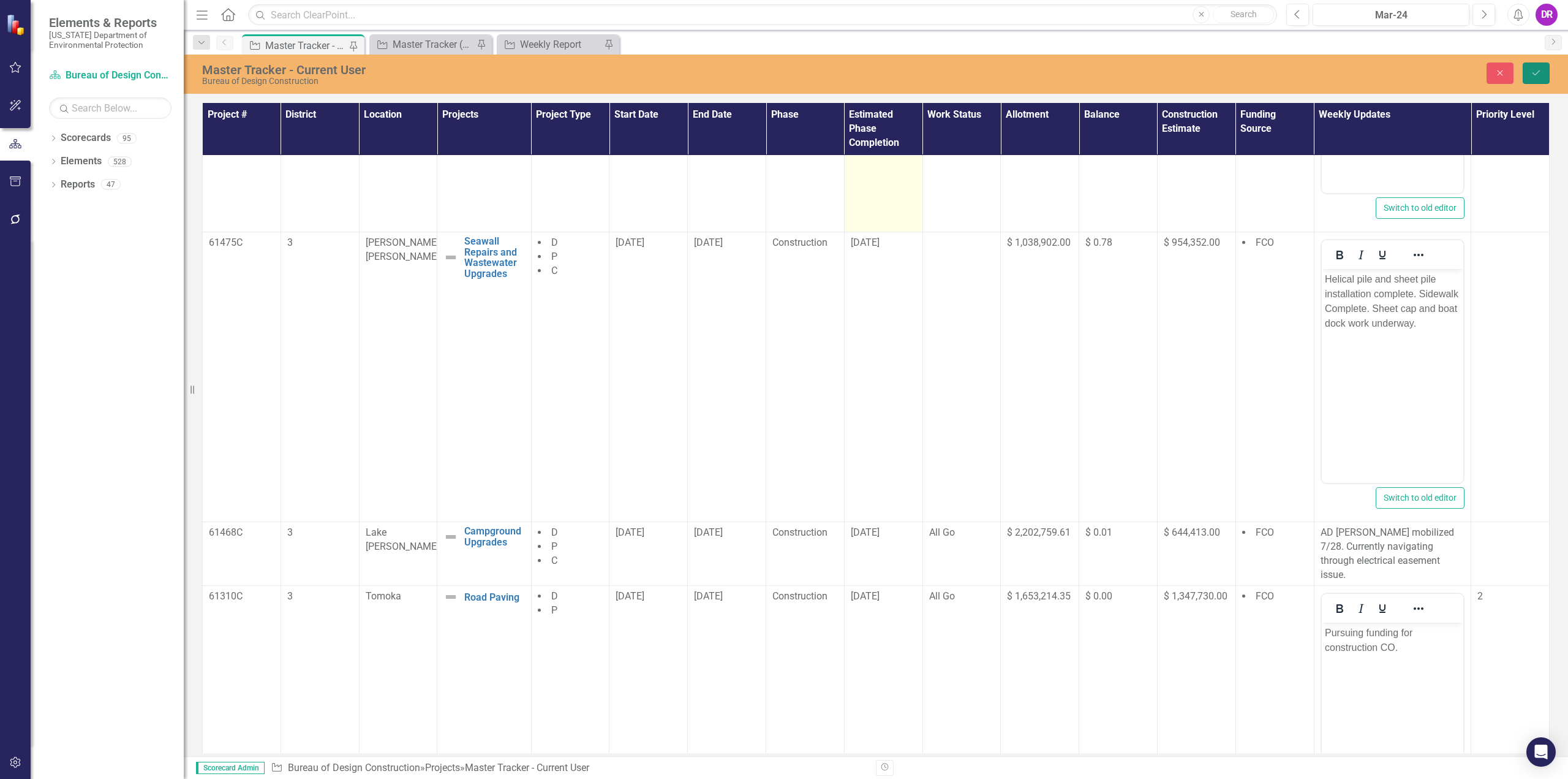
click at [782, 73] on icon "Save" at bounding box center [1535, 72] width 11 height 9
